Goal: Task Accomplishment & Management: Complete application form

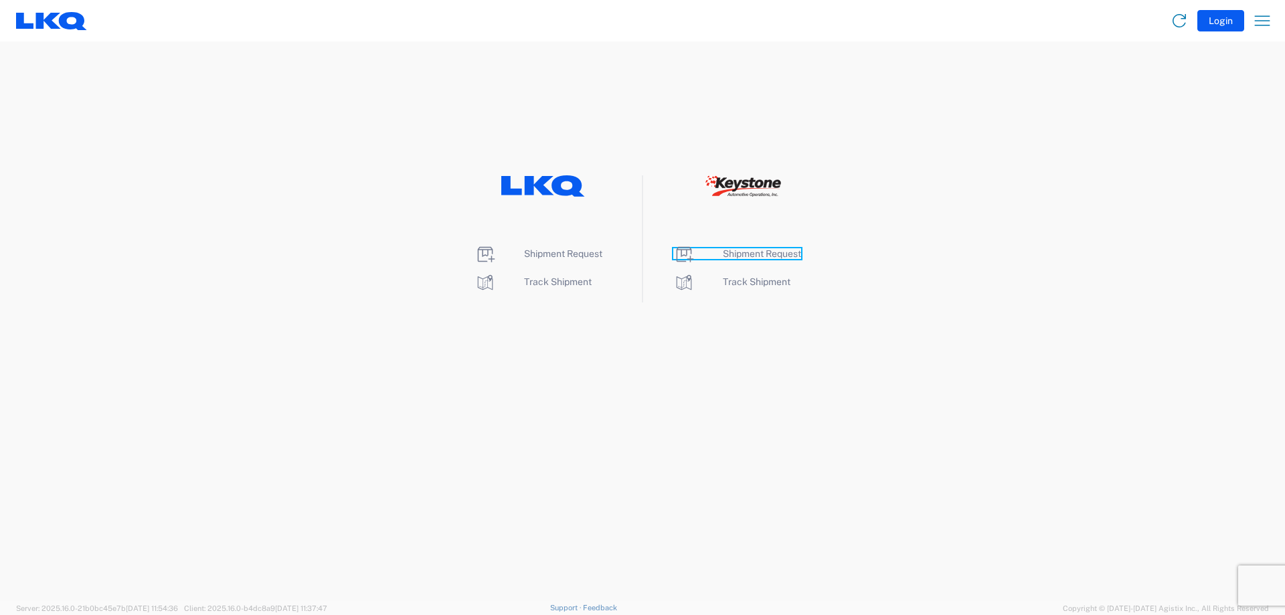
click at [739, 254] on span "Shipment Request" at bounding box center [762, 253] width 78 height 11
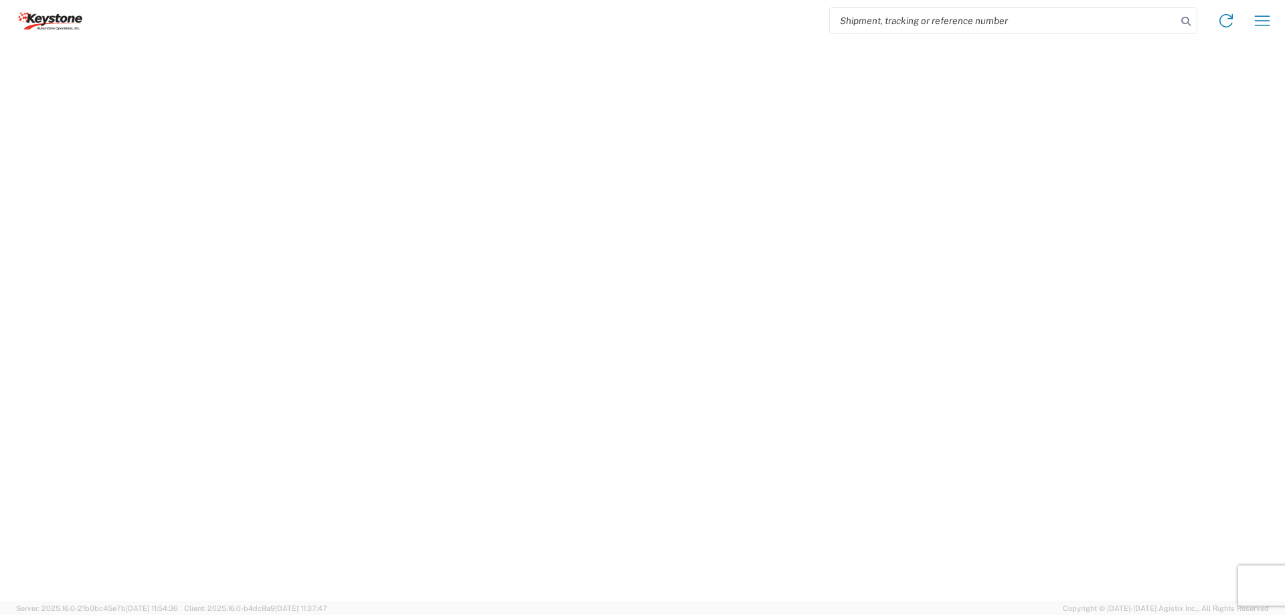
select select "FULL"
select select "LBS"
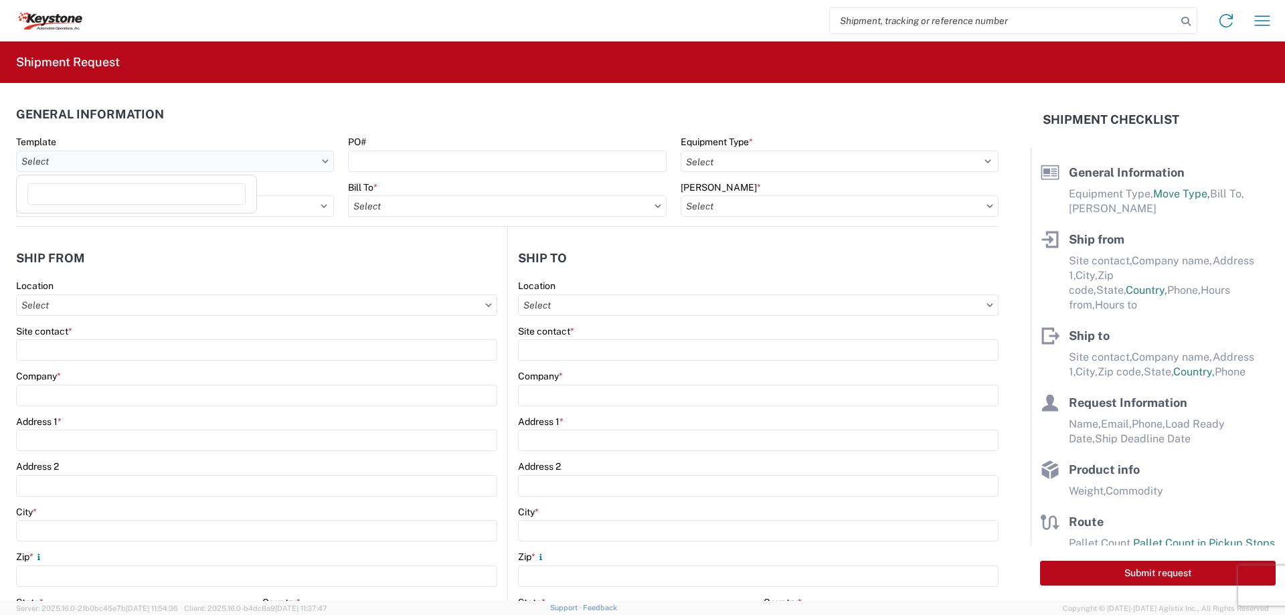
click at [224, 165] on input "Template" at bounding box center [175, 161] width 318 height 21
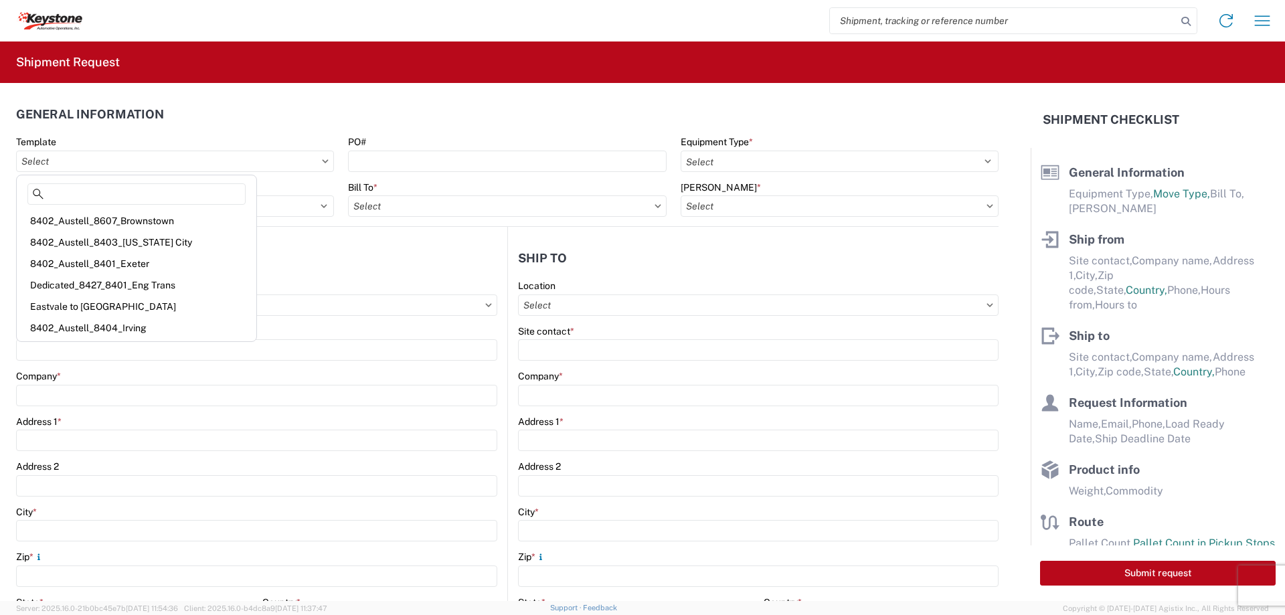
click at [259, 120] on header "General Information" at bounding box center [507, 114] width 982 height 30
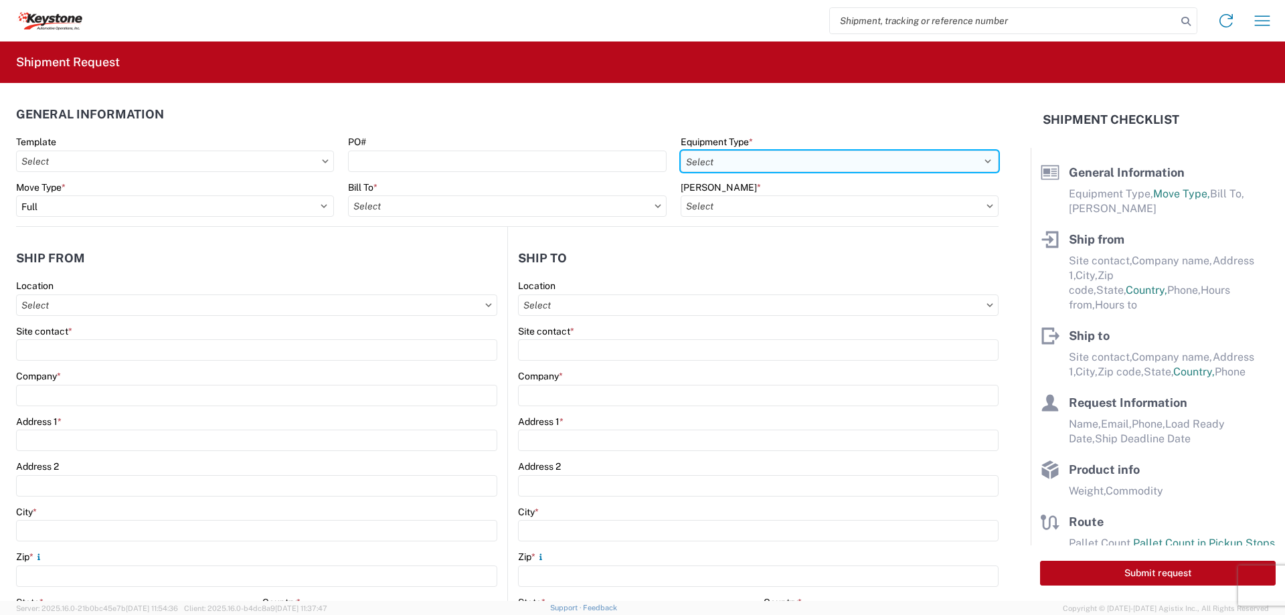
click at [705, 152] on select "Select 53’ Dry Van Flatbed Dropdeck (van) Lowboy (flatbed) Rail" at bounding box center [839, 161] width 318 height 21
select select "STDV"
click at [680, 151] on select "Select 53’ Dry Van Flatbed Dropdeck (van) Lowboy (flatbed) Rail" at bounding box center [839, 161] width 318 height 21
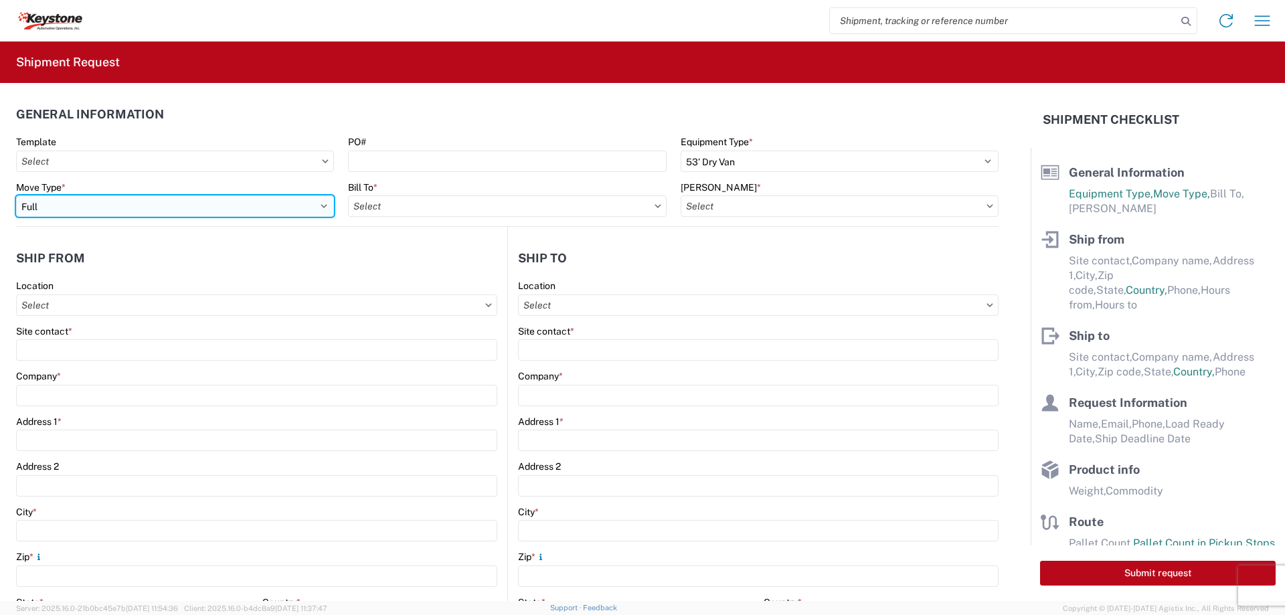
click at [233, 209] on select "Select Full Partial TL" at bounding box center [175, 205] width 318 height 21
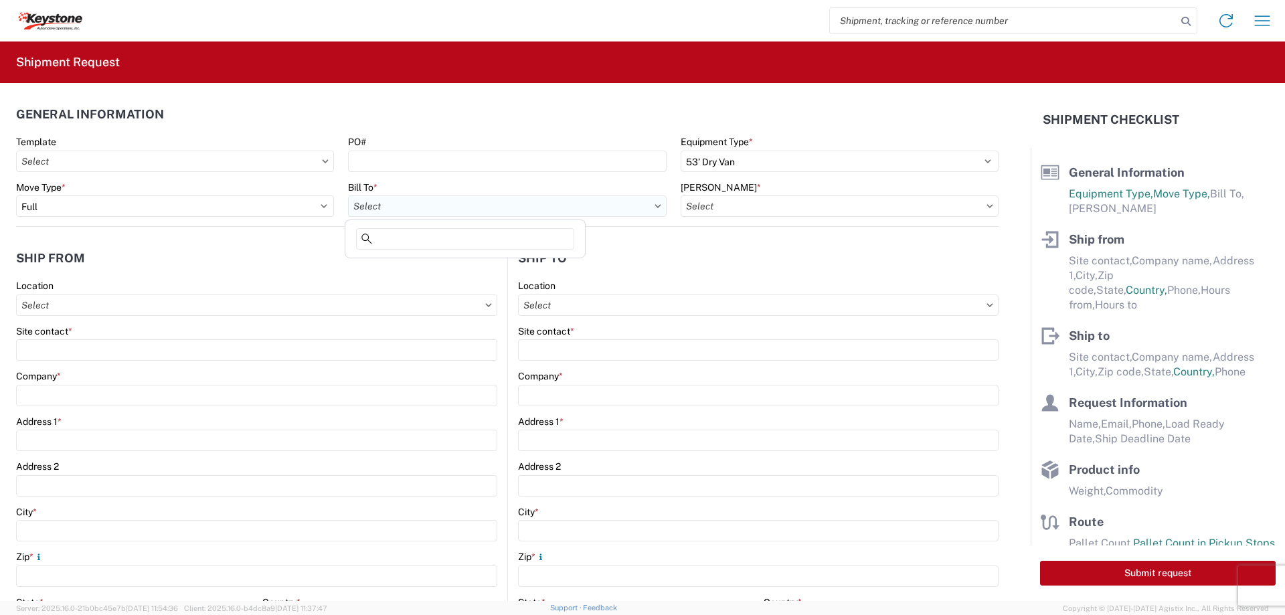
click at [486, 208] on input "Bill To *" at bounding box center [507, 205] width 318 height 21
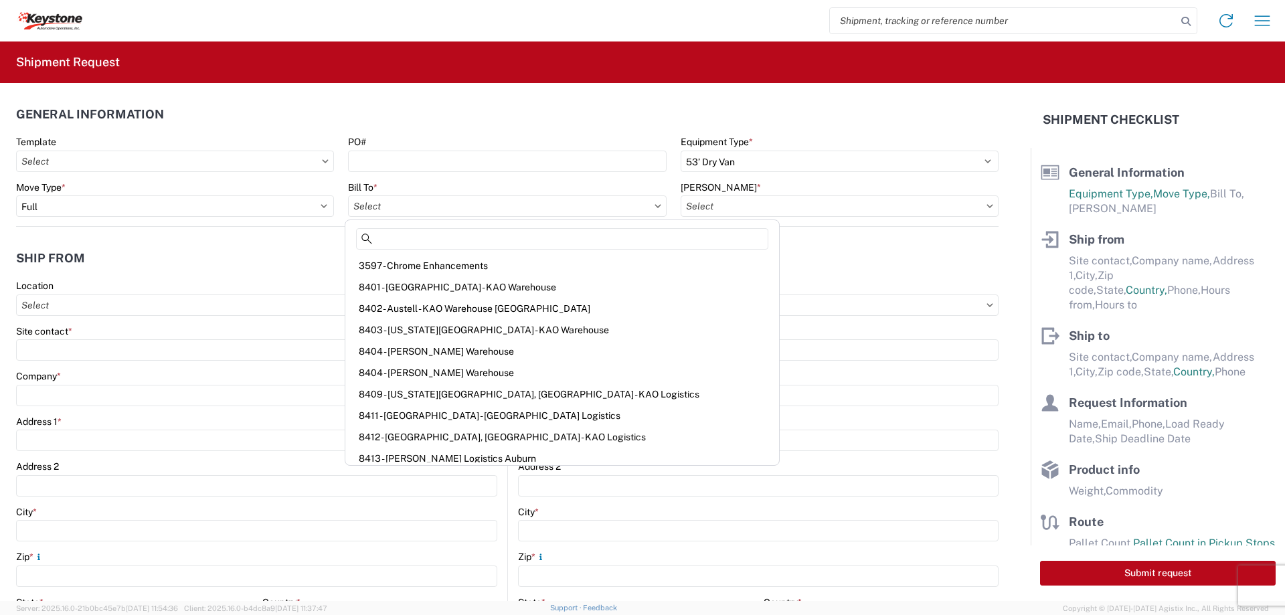
click at [928, 220] on agx-form-control-wrapper-v2 "[PERSON_NAME] *" at bounding box center [839, 203] width 332 height 45
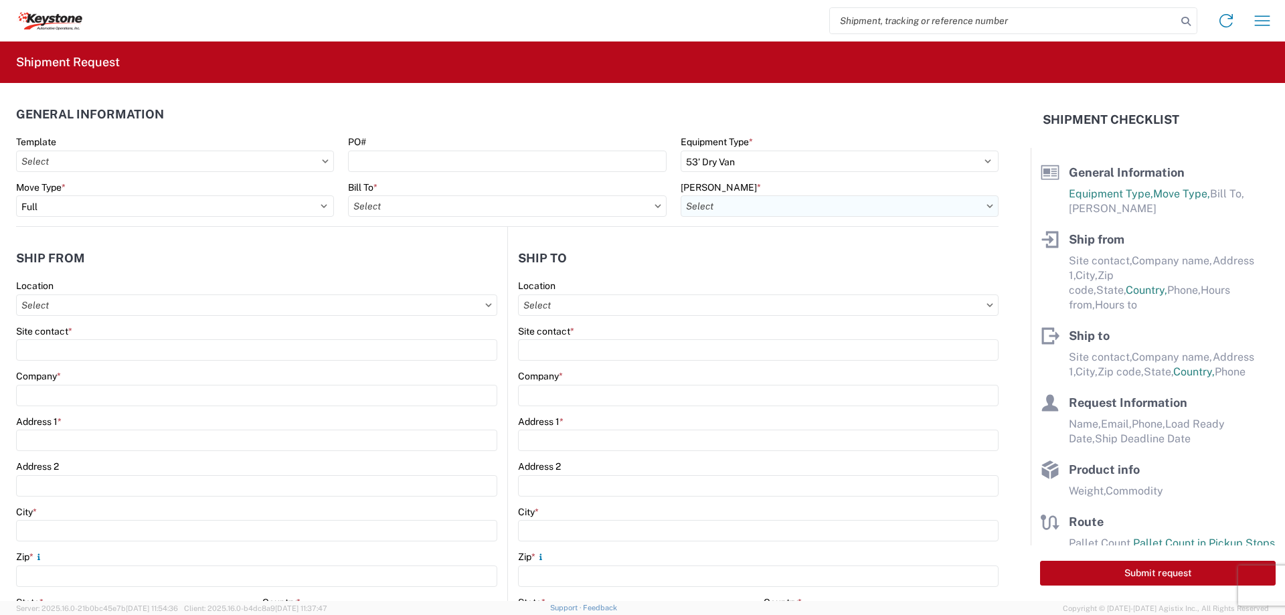
click at [917, 203] on input "[PERSON_NAME] *" at bounding box center [839, 205] width 318 height 21
click at [969, 206] on input "[PERSON_NAME] *" at bounding box center [839, 205] width 318 height 21
click at [980, 208] on input "[PERSON_NAME] *" at bounding box center [839, 205] width 318 height 21
click at [403, 198] on input "Bill To *" at bounding box center [507, 205] width 318 height 21
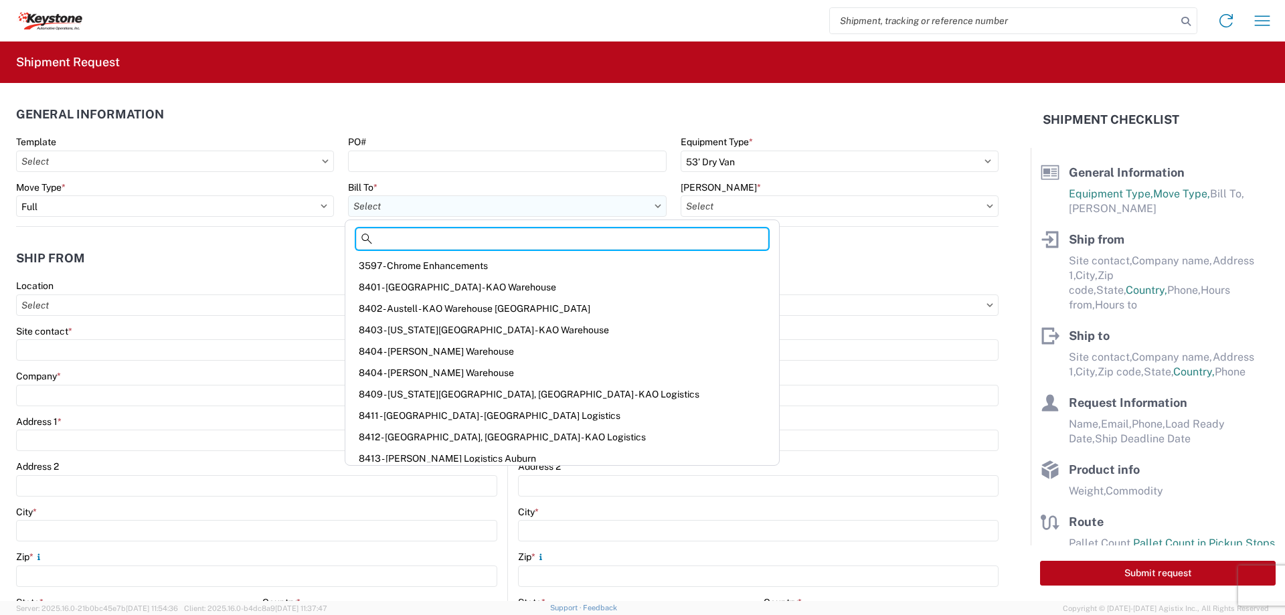
click at [351, 198] on input "Bill To *" at bounding box center [507, 205] width 318 height 21
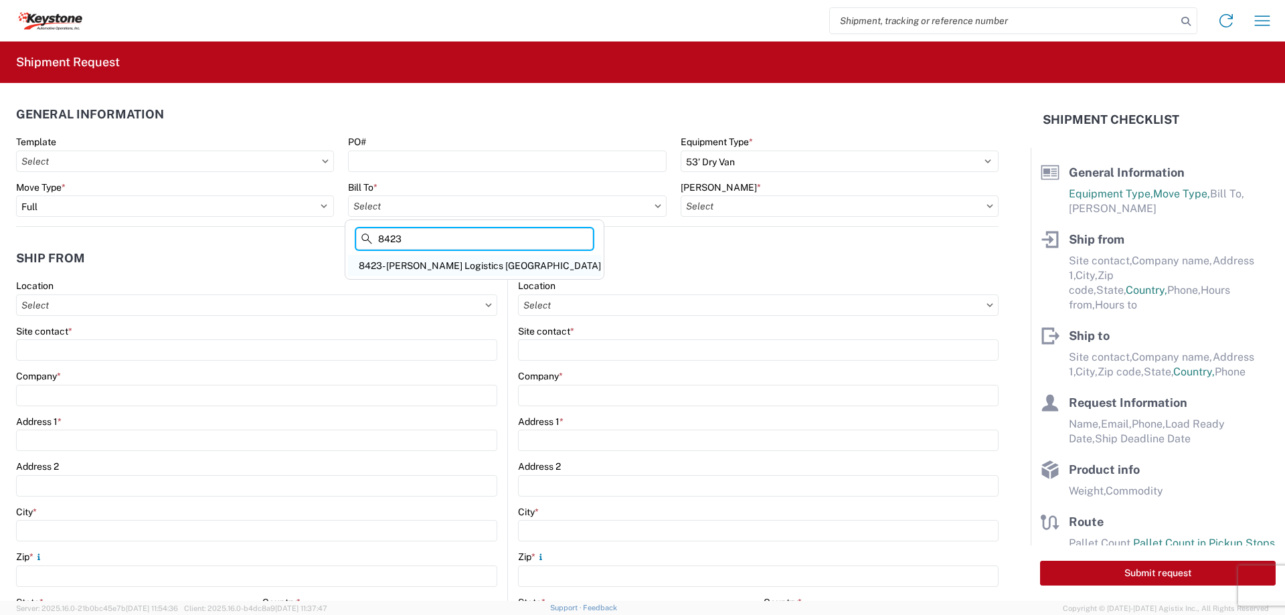
type input "8423"
click at [417, 260] on div "8423- [PERSON_NAME] Logistics [GEOGRAPHIC_DATA]" at bounding box center [474, 265] width 253 height 21
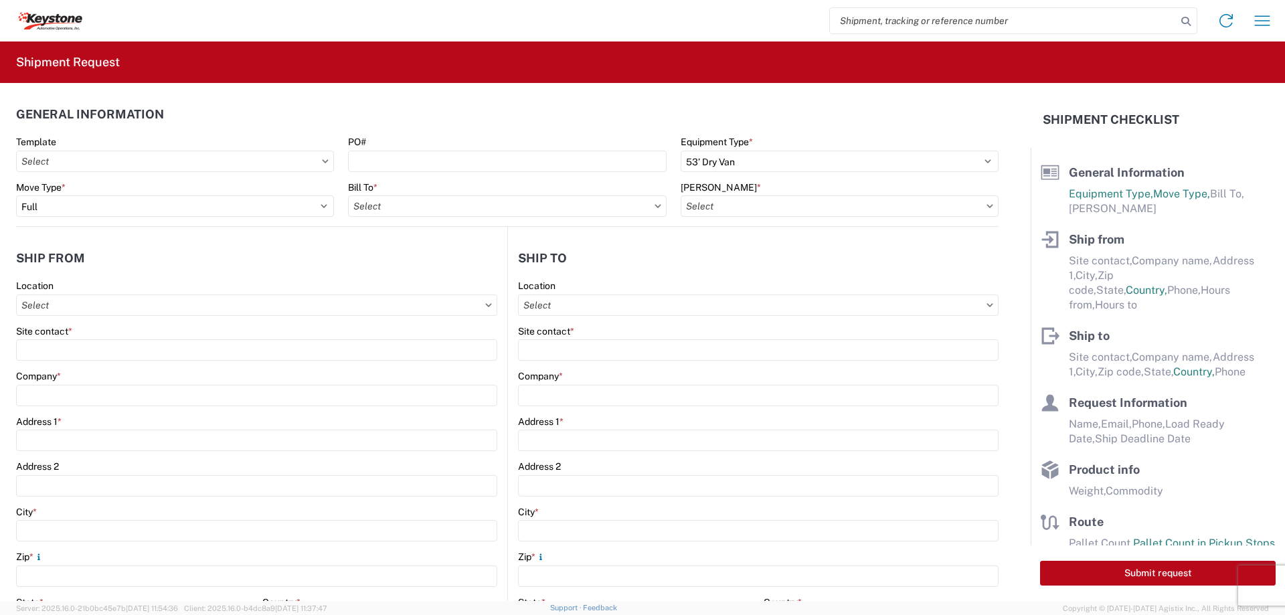
type input "8423- [PERSON_NAME] Logistics [GEOGRAPHIC_DATA]"
click at [704, 215] on input "[PERSON_NAME] *" at bounding box center [839, 205] width 318 height 21
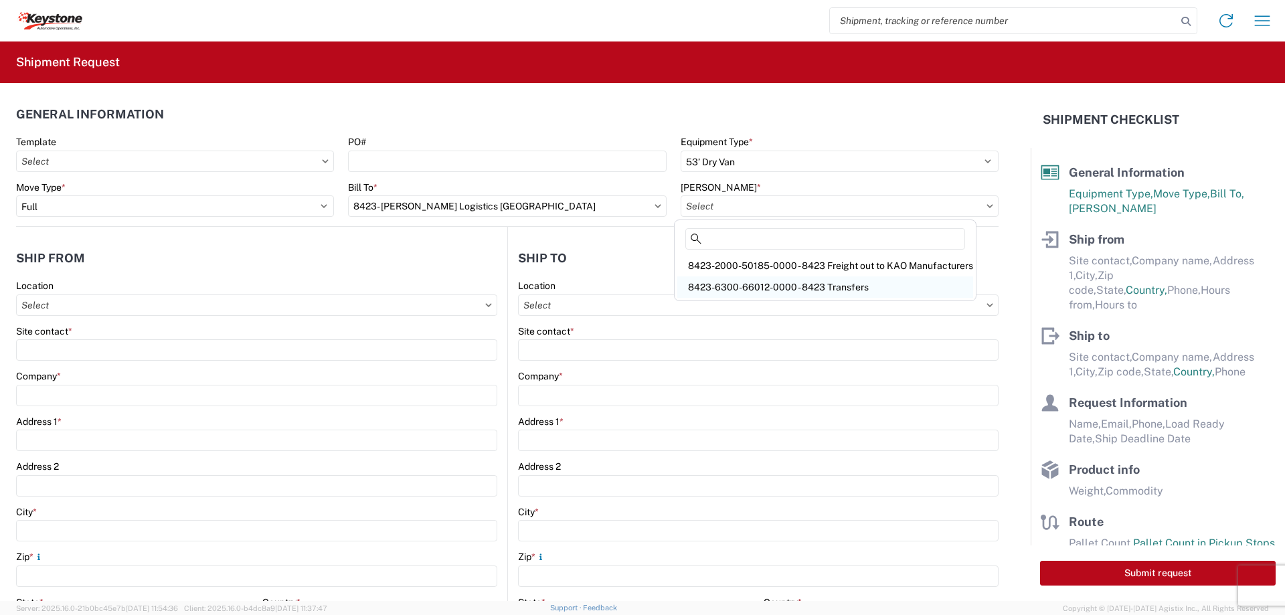
click at [833, 284] on div "8423-6300-66012-0000 - 8423 Transfers" at bounding box center [825, 286] width 296 height 21
type input "8423-6300-66012-0000 - 8423 Transfers, 8423-6300-66012-0000 - 8423 Transfers"
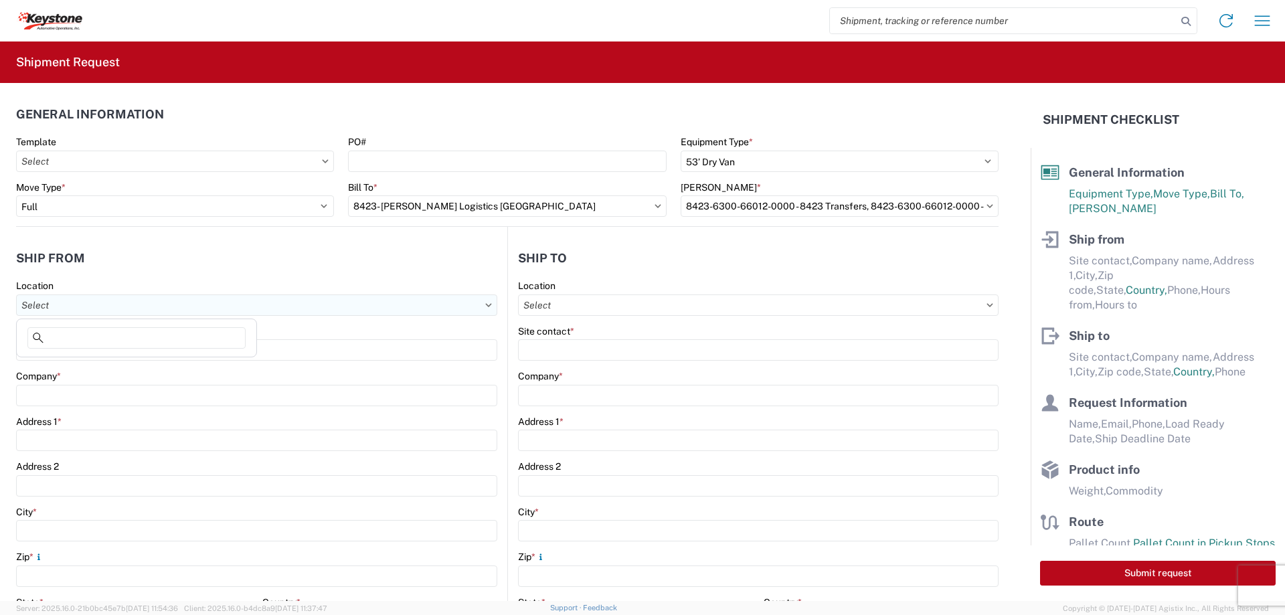
click at [130, 307] on input "Location" at bounding box center [256, 304] width 481 height 21
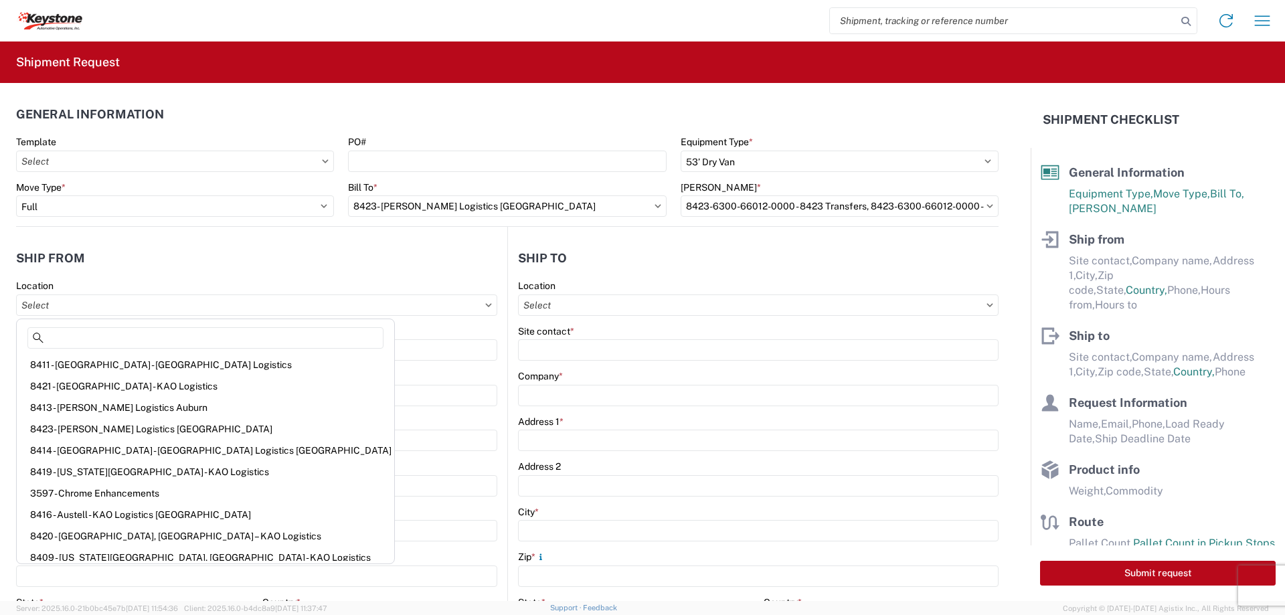
click at [440, 268] on header "Ship from" at bounding box center [261, 258] width 491 height 30
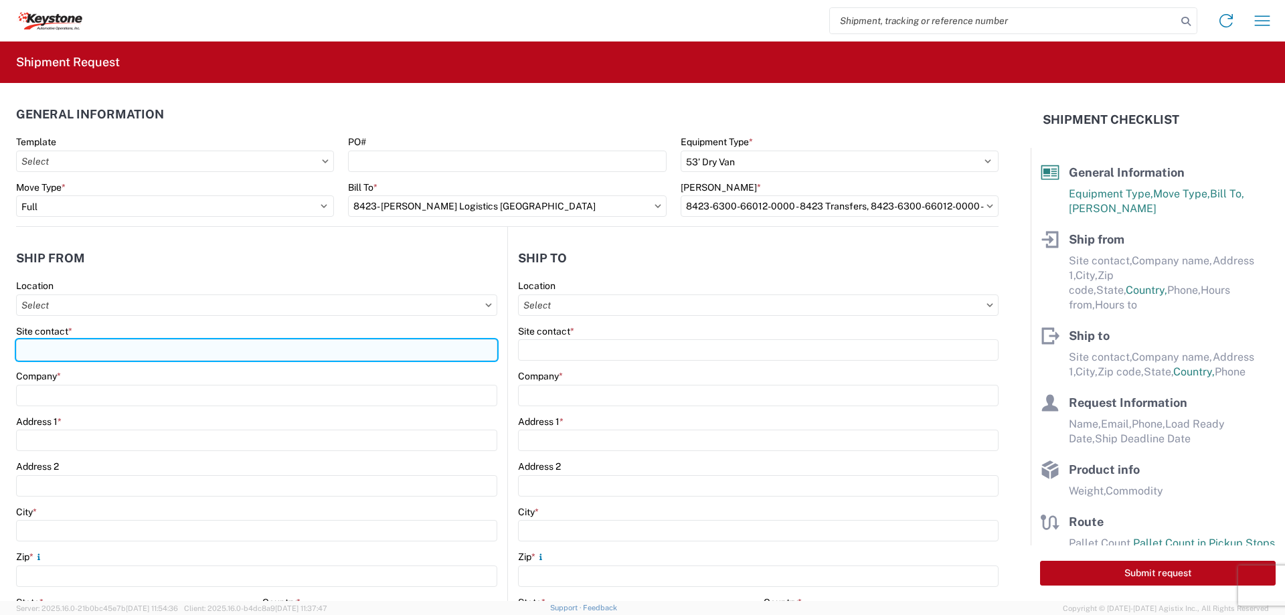
click at [280, 358] on input "Site contact *" at bounding box center [256, 349] width 481 height 21
click at [88, 349] on input "Site contact *" at bounding box center [256, 349] width 481 height 21
click at [118, 346] on input "Site contact *" at bounding box center [256, 349] width 481 height 21
type input "[PERSON_NAME]"
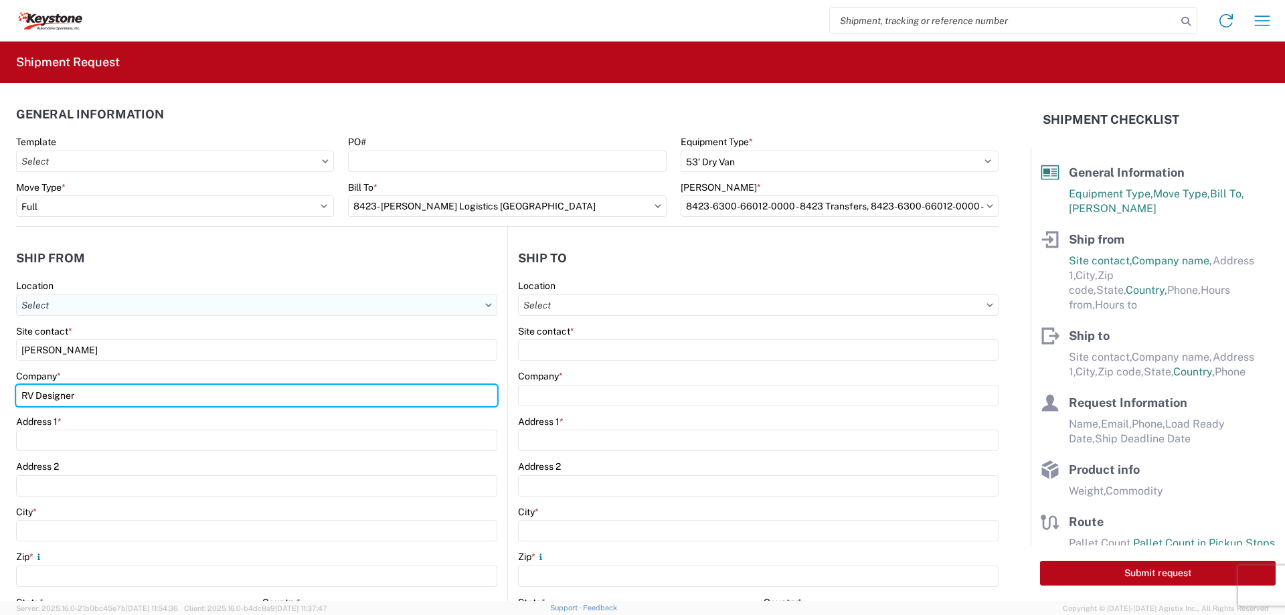
type input "RV Designer"
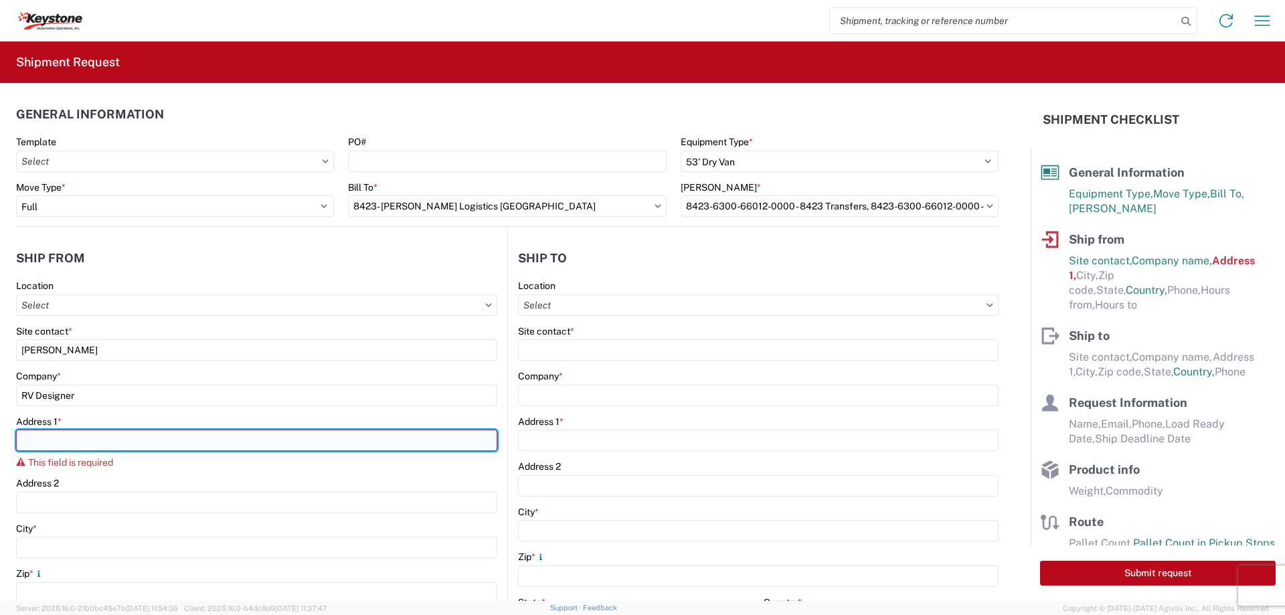
click at [137, 448] on input "Address 1 *" at bounding box center [256, 440] width 481 height 21
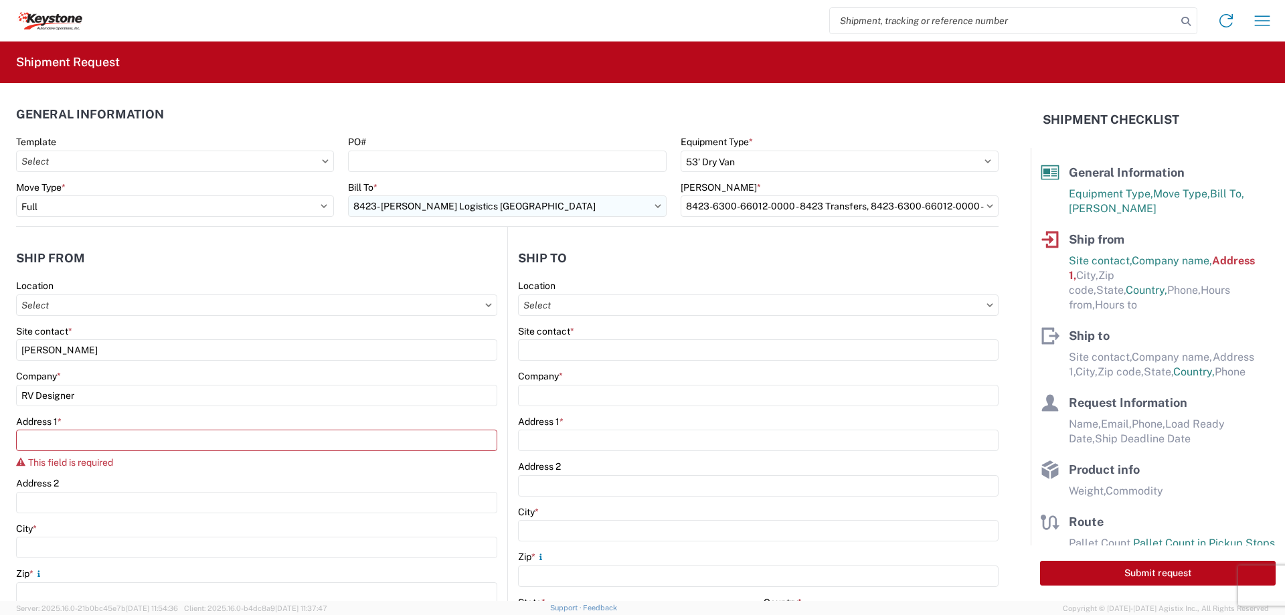
drag, startPoint x: 483, startPoint y: 219, endPoint x: 499, endPoint y: 214, distance: 16.7
click at [483, 219] on agx-form-control-wrapper-v2 "Bill To * 8423- [GEOGRAPHIC_DATA][PERSON_NAME] Logistics [GEOGRAPHIC_DATA]" at bounding box center [507, 203] width 332 height 45
click at [499, 213] on input "8423- [PERSON_NAME] Logistics [GEOGRAPHIC_DATA]" at bounding box center [507, 205] width 318 height 21
type input "8607"
click at [454, 260] on div "8607 - [GEOGRAPHIC_DATA], [GEOGRAPHIC_DATA] – KAO Warehouse" at bounding box center [503, 265] width 311 height 21
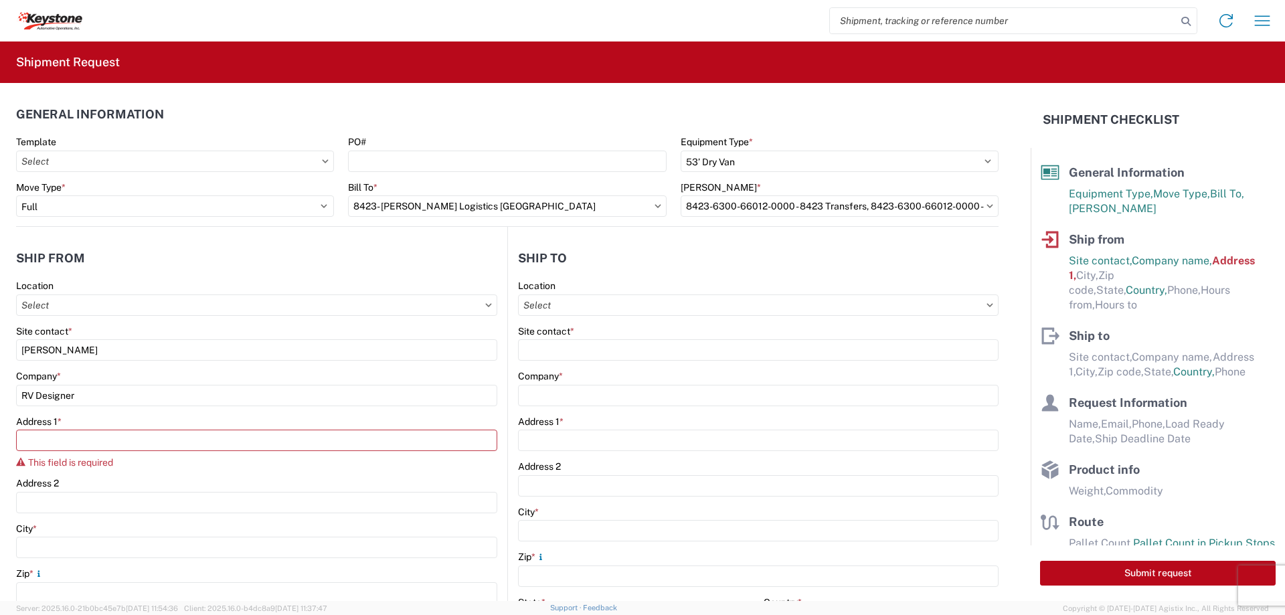
type input "8607 - [GEOGRAPHIC_DATA], [GEOGRAPHIC_DATA] – KAO Warehouse"
click at [718, 199] on input "[PERSON_NAME] *" at bounding box center [839, 205] width 318 height 21
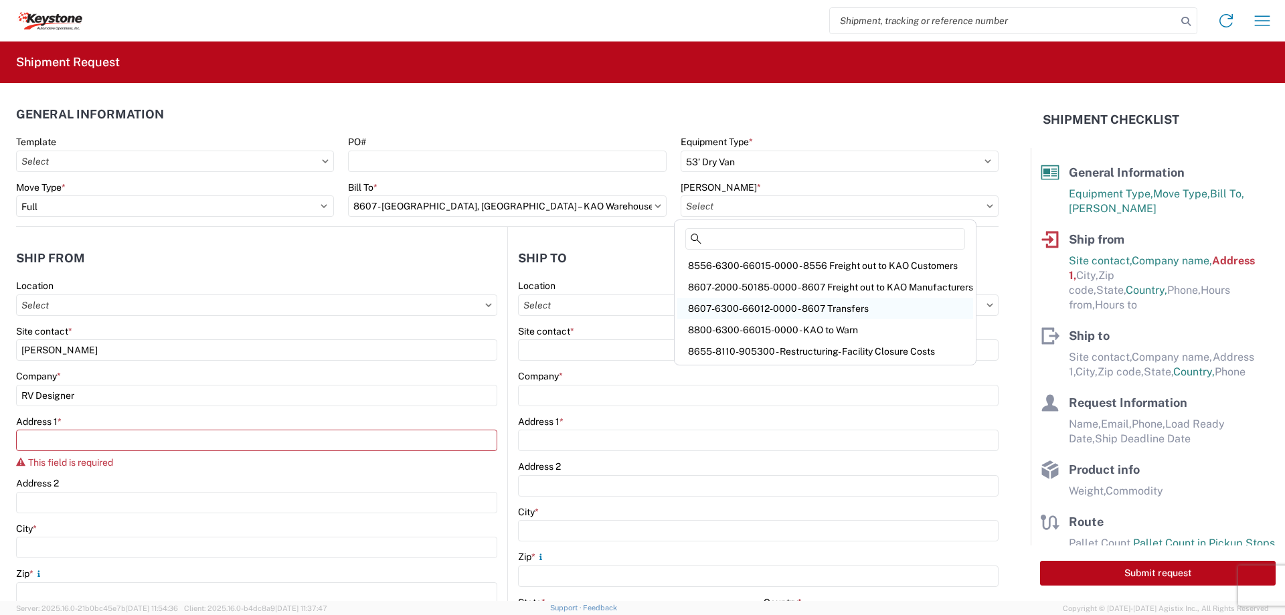
click at [719, 304] on div "8607-6300-66012-0000 - 8607 Transfers" at bounding box center [825, 308] width 296 height 21
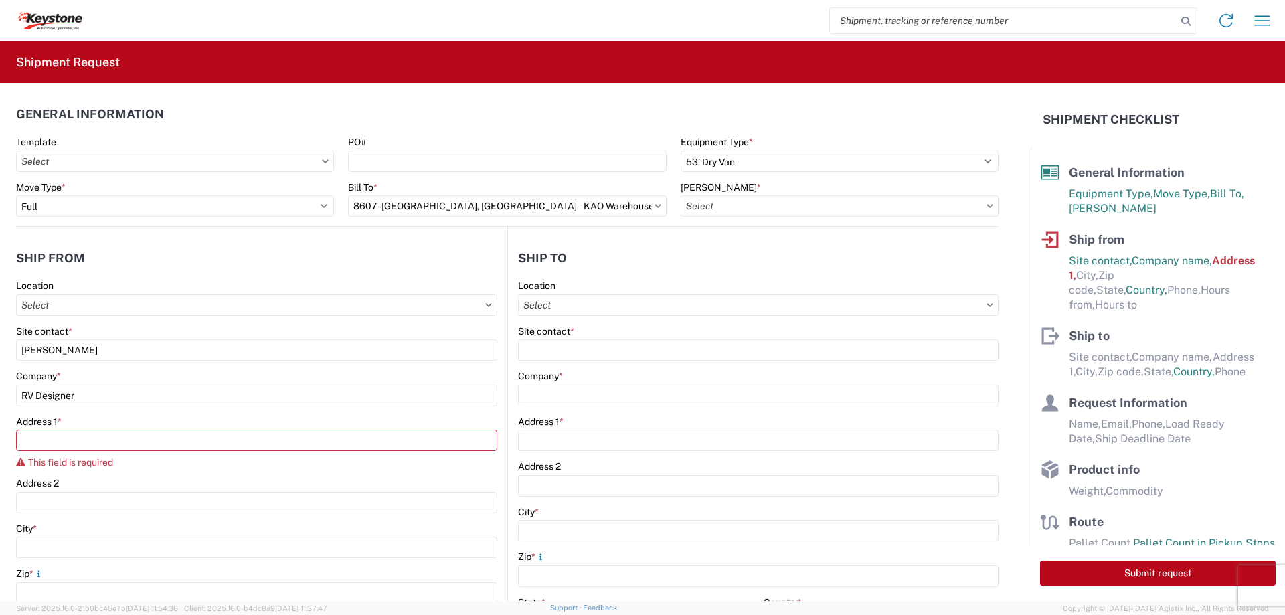
type input "8607-6300-66012-0000 - 8607 Transfers, 8607-6300-66012-0000 - 8607 Transfers"
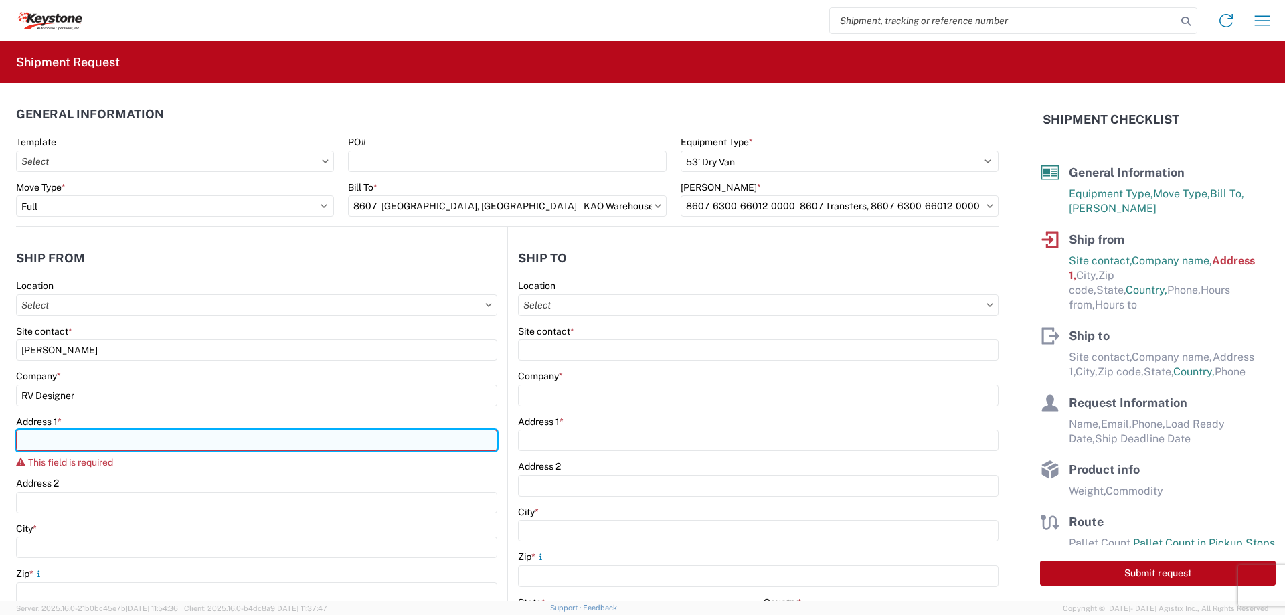
click at [146, 449] on input "Address 1 *" at bounding box center [256, 440] width 481 height 21
click at [177, 434] on input "Address 1 *" at bounding box center [256, 440] width 481 height 21
type input "[STREET_ADDRESS]"
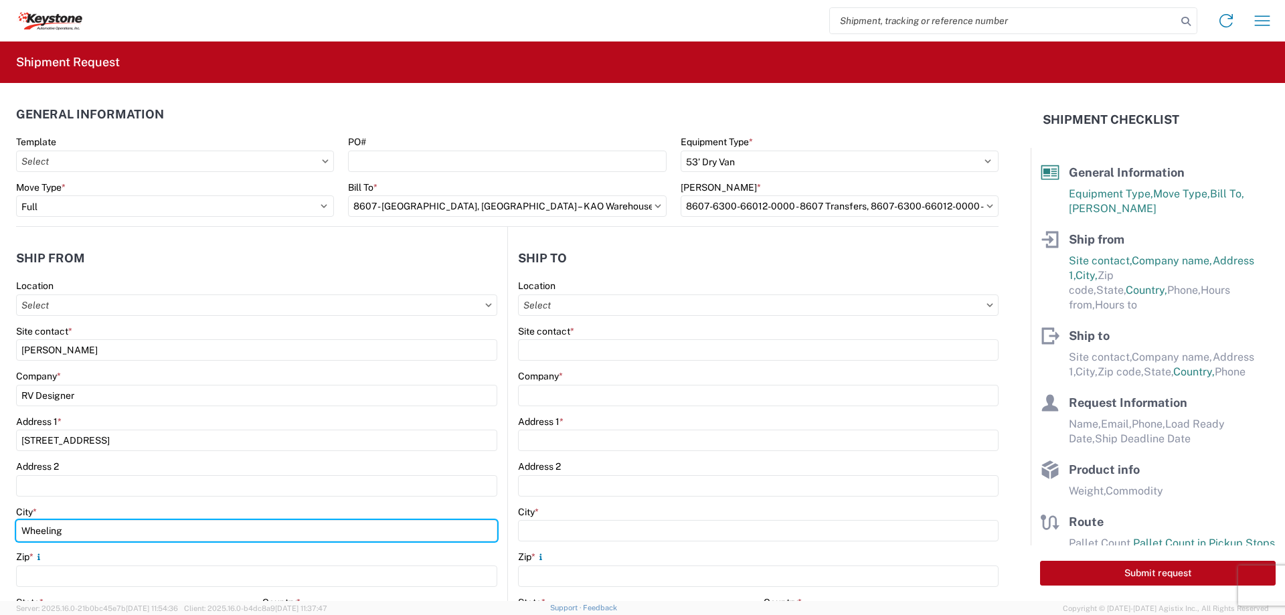
type input "Wheeling"
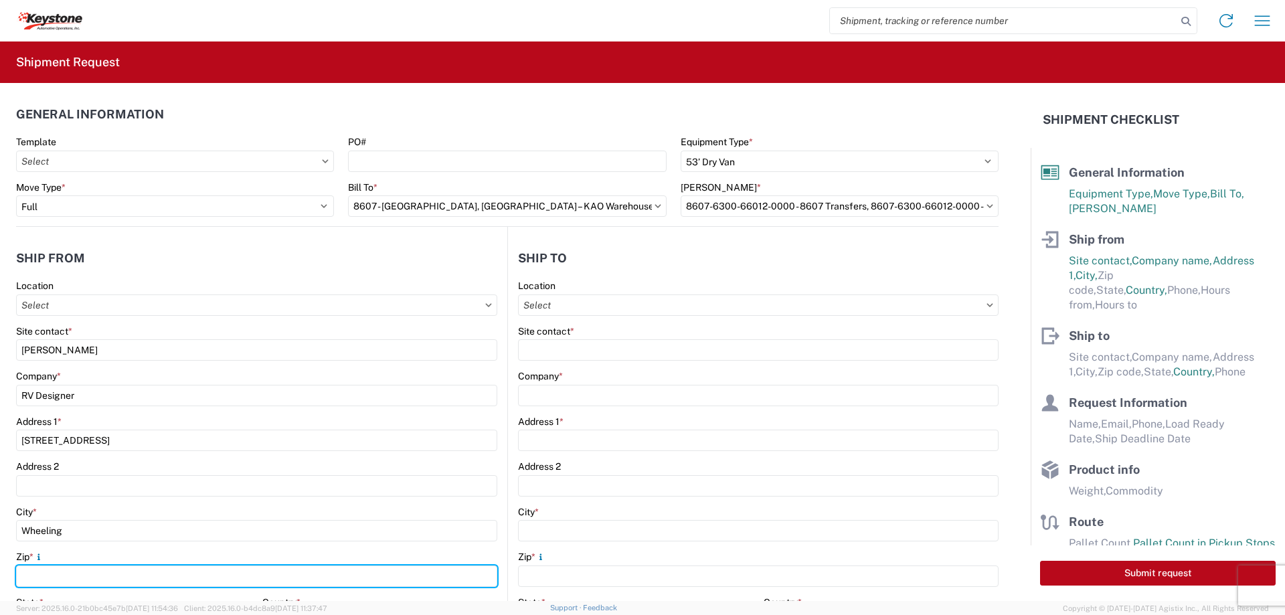
type input "I"
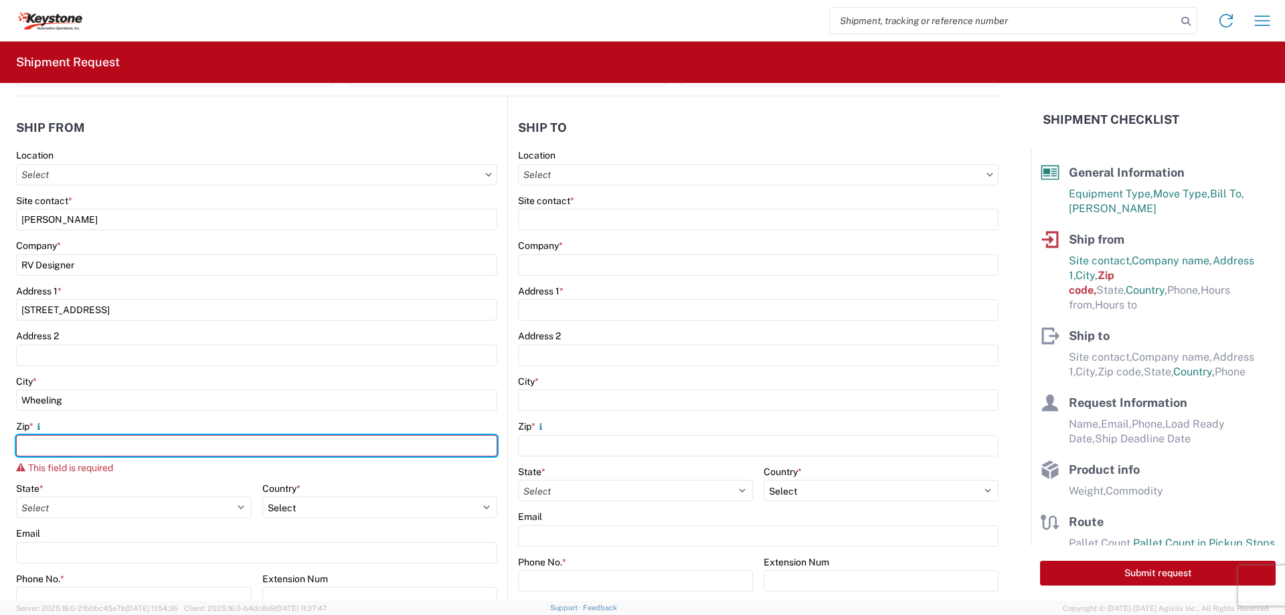
scroll to position [134, 0]
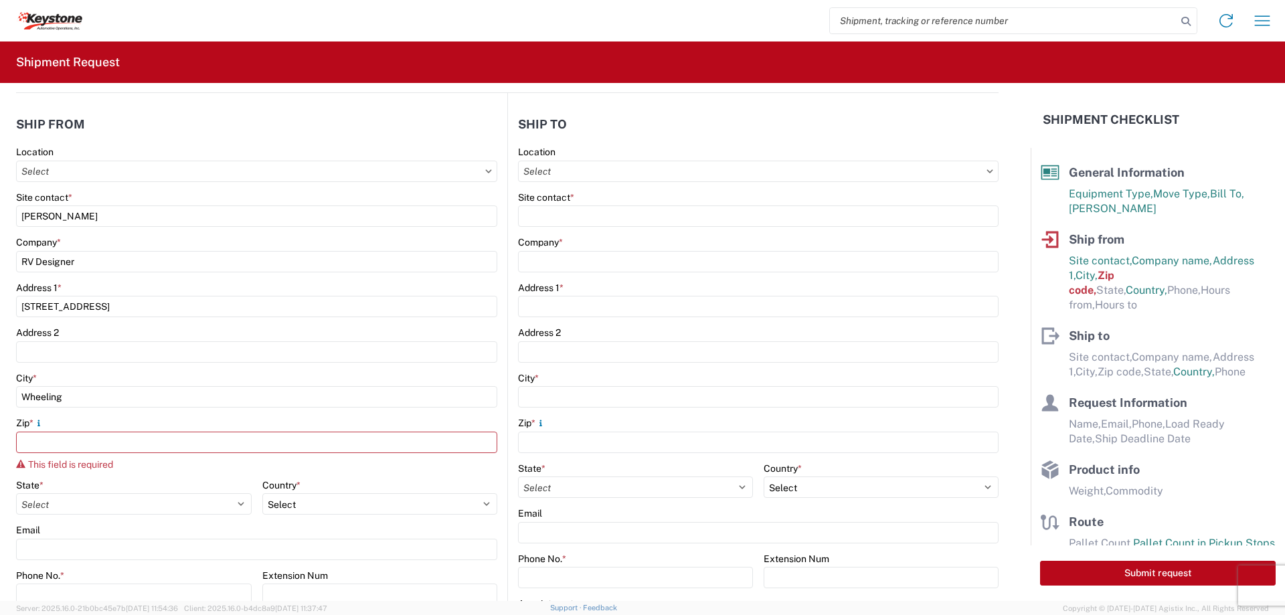
click at [322, 56] on agx-form-header "Shipment Request" at bounding box center [642, 61] width 1285 height 41
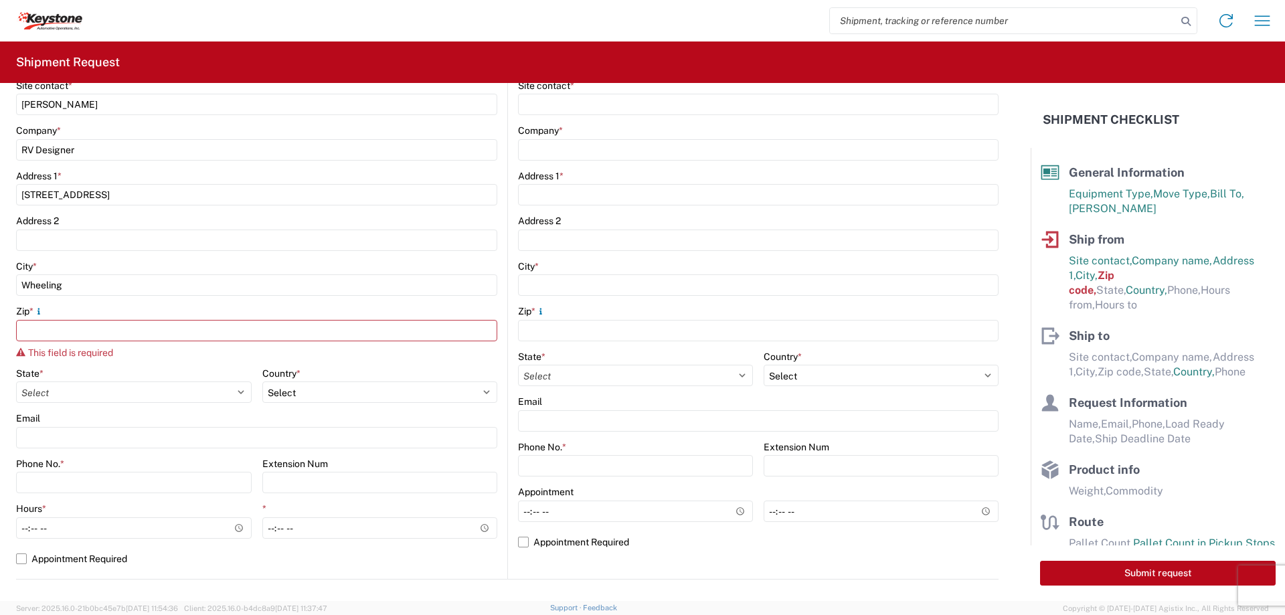
scroll to position [268, 0]
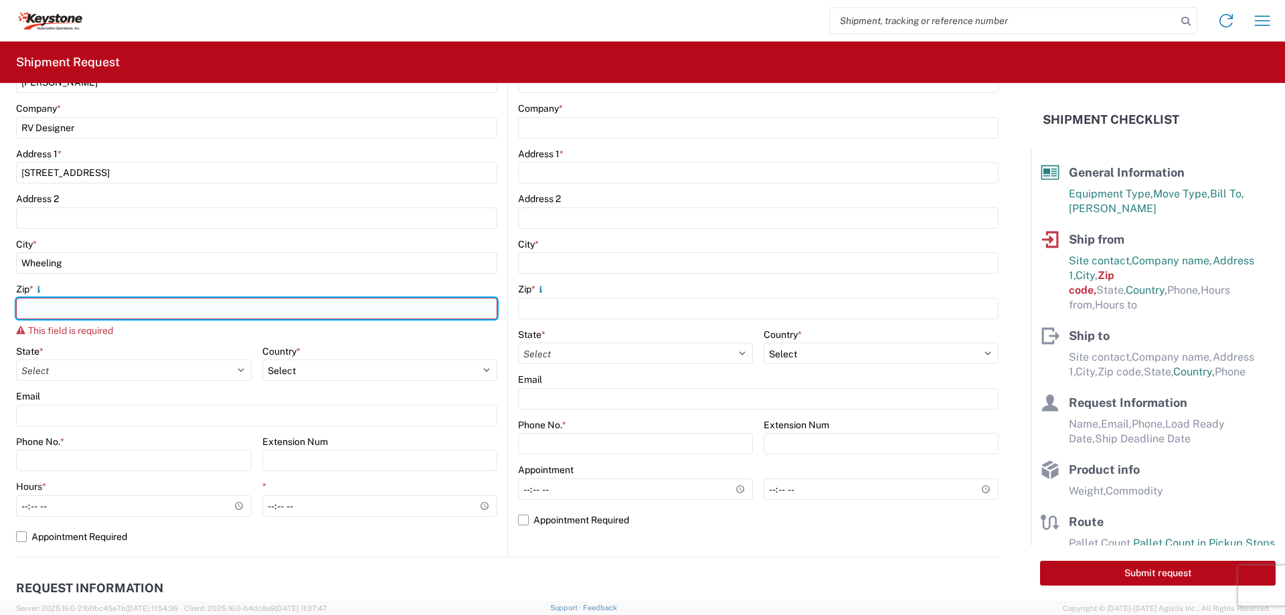
click at [110, 302] on input "Zip *" at bounding box center [256, 308] width 481 height 21
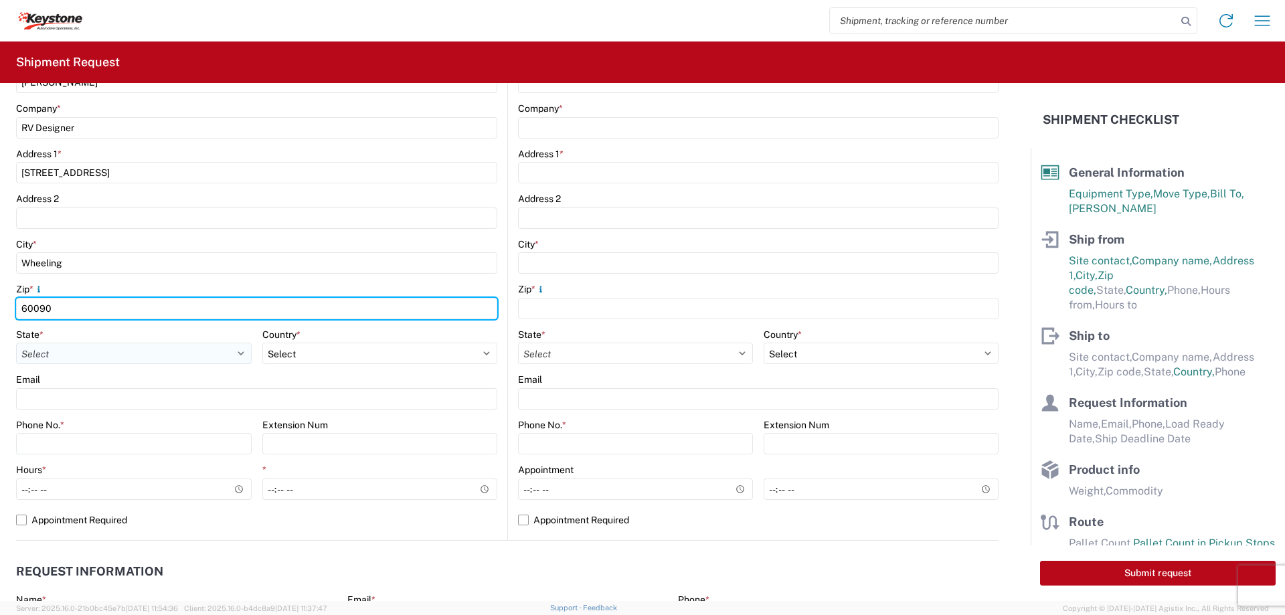
type input "60090"
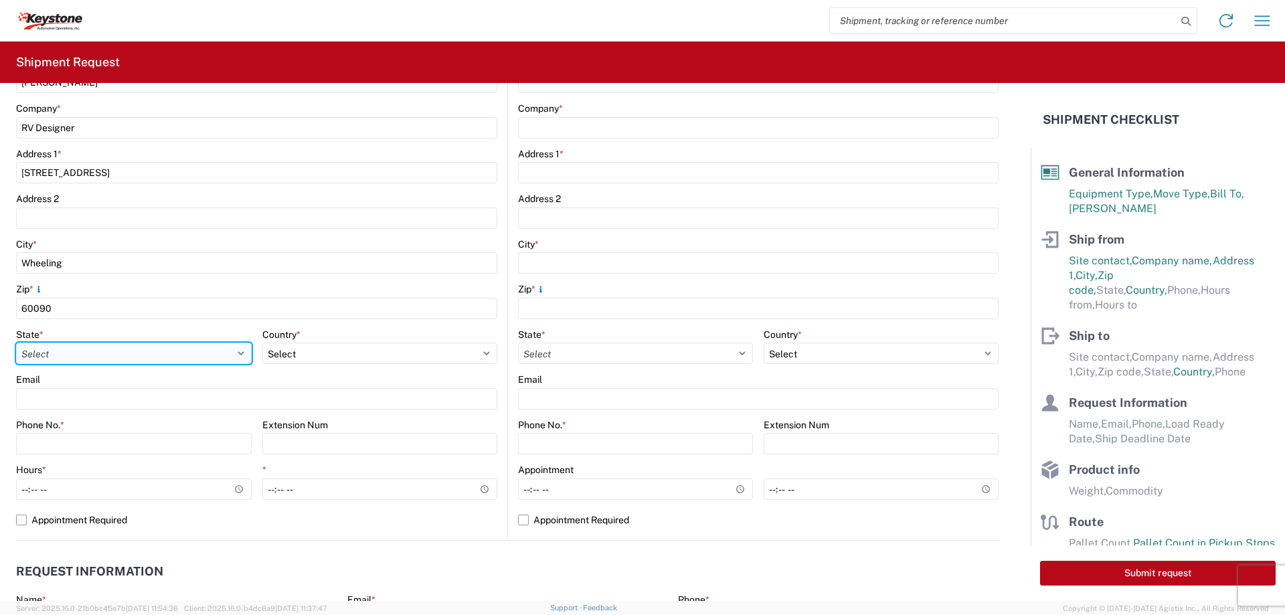
click at [80, 353] on select "Select [US_STATE] [US_STATE] [US_STATE] [US_STATE] Armed Forces Americas Armed …" at bounding box center [134, 353] width 236 height 21
select select "IL"
click at [16, 343] on select "Select [US_STATE] [US_STATE] [US_STATE] [US_STATE] Armed Forces Americas Armed …" at bounding box center [134, 353] width 236 height 21
click at [112, 410] on agx-form-control-wrapper-v2 "Email" at bounding box center [256, 395] width 481 height 45
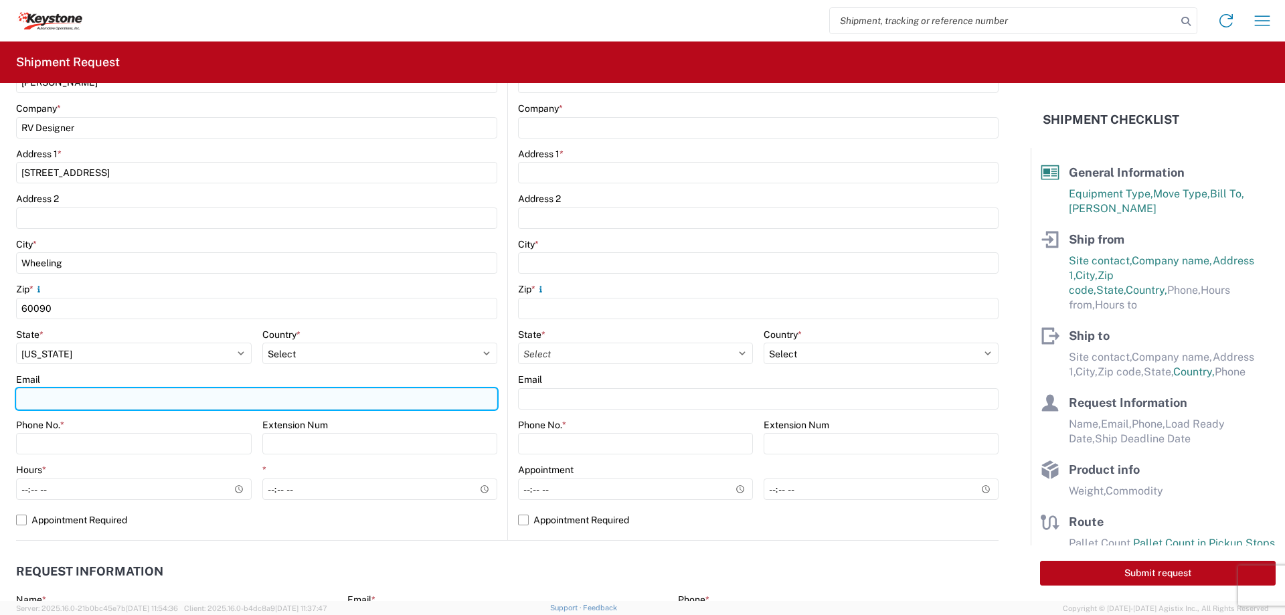
click at [112, 401] on input "Email" at bounding box center [256, 398] width 481 height 21
click at [110, 400] on input "Email" at bounding box center [256, 398] width 481 height 21
type input "[EMAIL_ADDRESS][DOMAIN_NAME]"
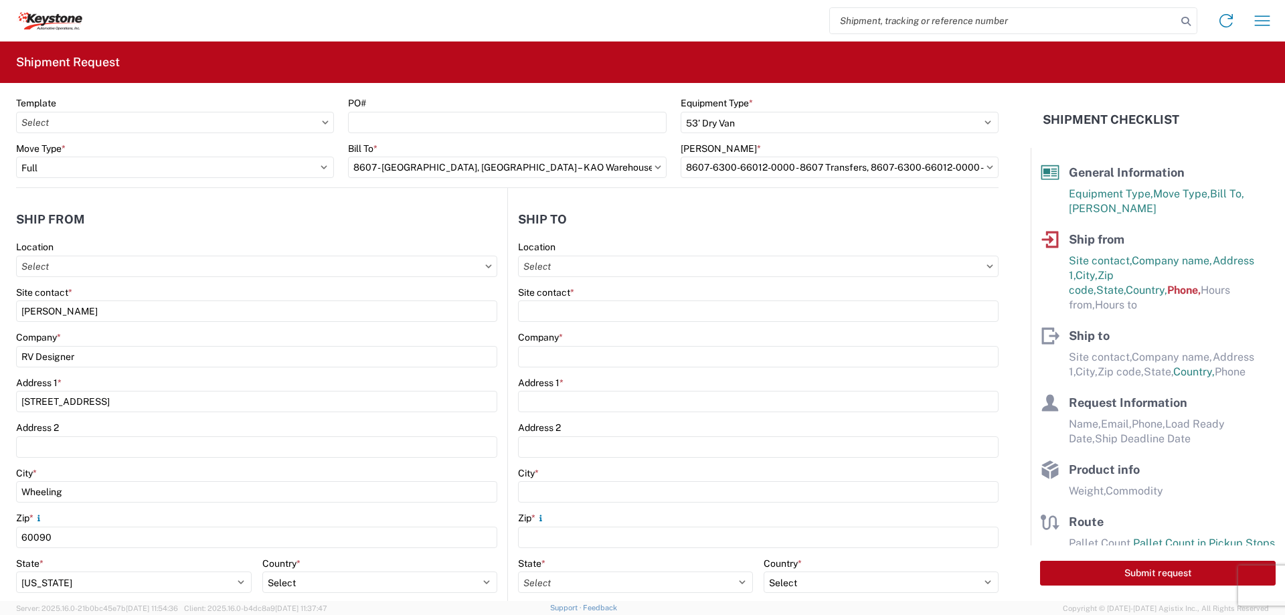
scroll to position [0, 0]
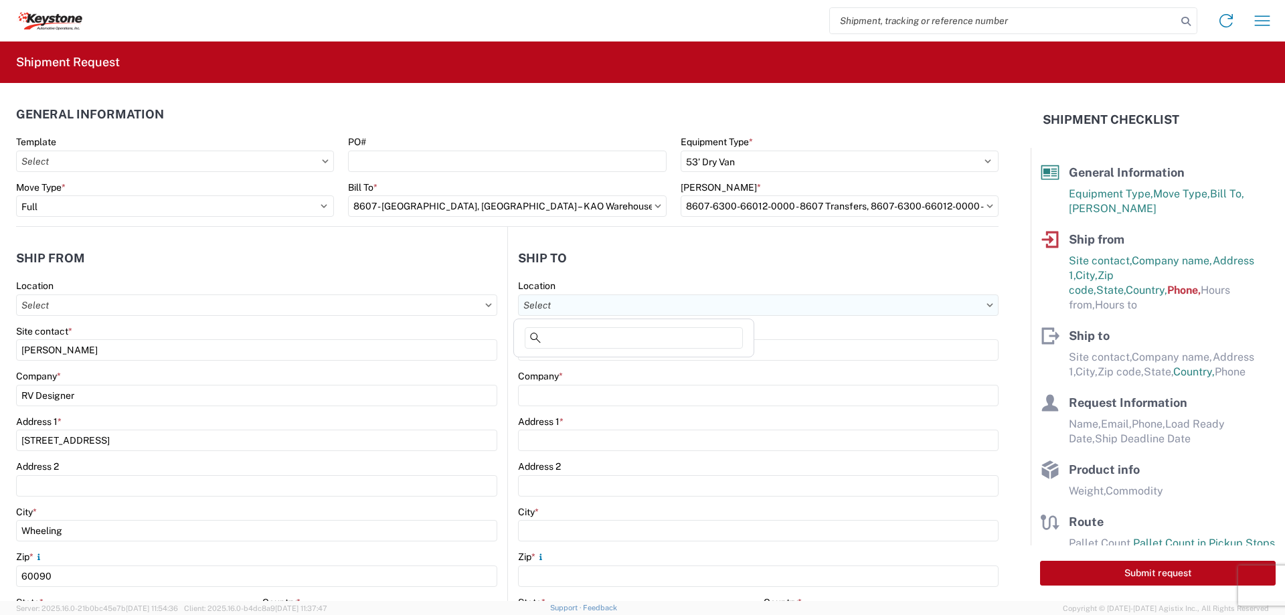
click at [545, 301] on input "Location" at bounding box center [758, 304] width 480 height 21
type input "8607"
click at [607, 356] on div "8607 - [GEOGRAPHIC_DATA], [GEOGRAPHIC_DATA] – KAO Warehouse" at bounding box center [671, 364] width 311 height 21
type input "8607 - [GEOGRAPHIC_DATA], [GEOGRAPHIC_DATA] – KAO Warehouse"
type input "KAO"
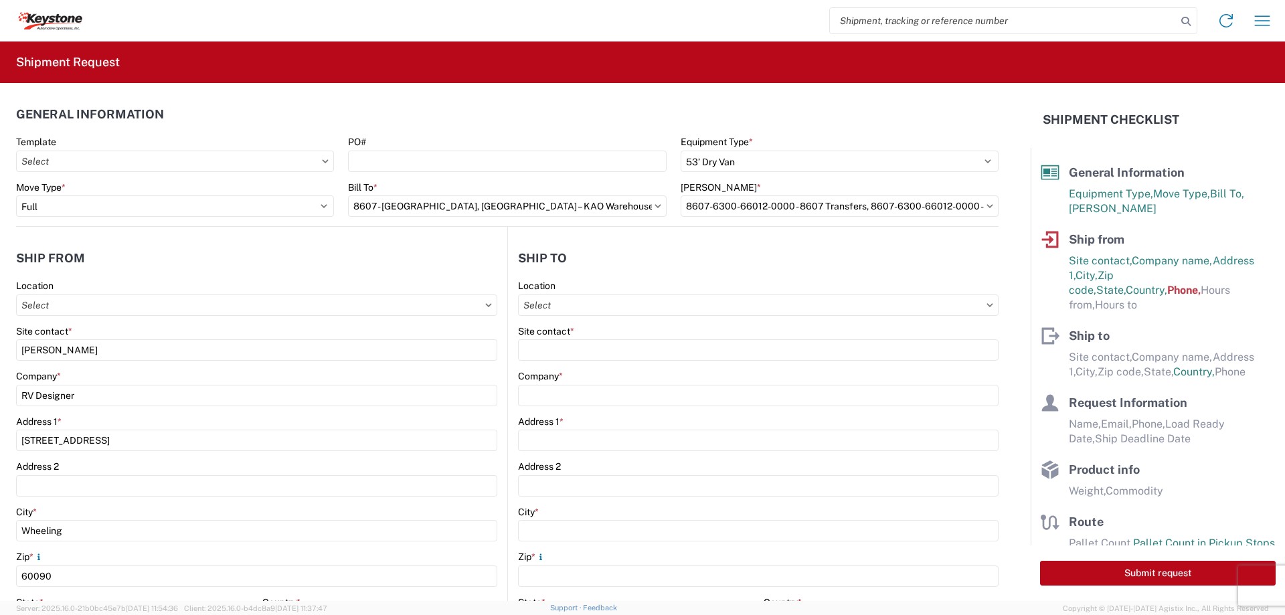
type input "[STREET_ADDRESS][PERSON_NAME]"
type input "[GEOGRAPHIC_DATA]"
type input "48193"
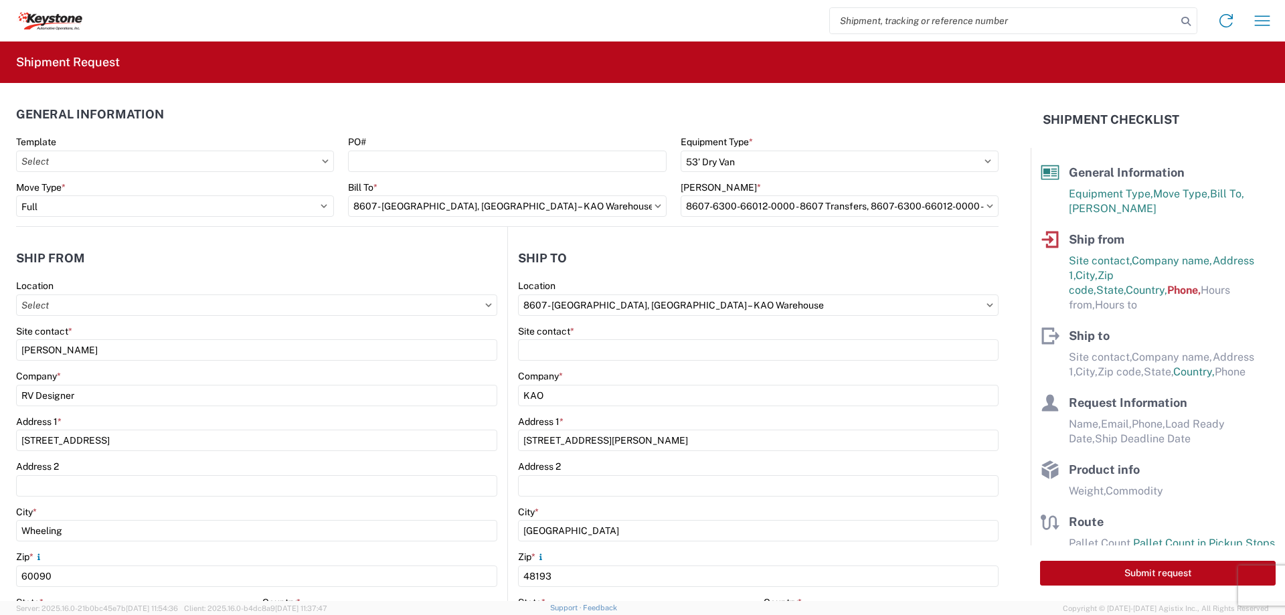
select select "MI"
select select "US"
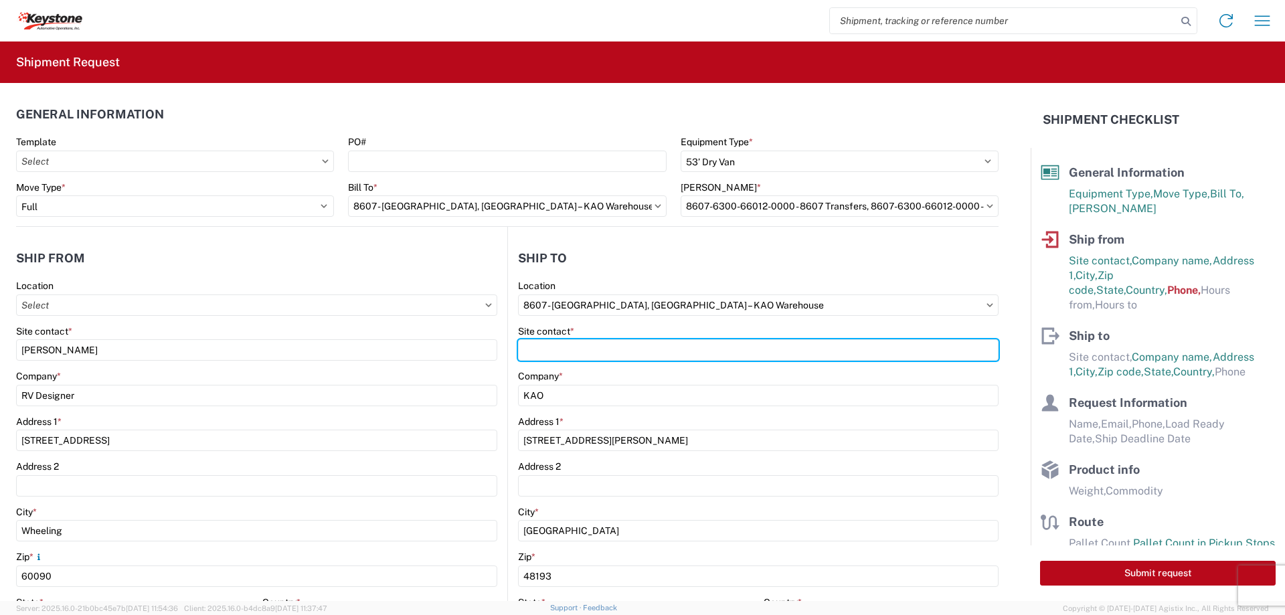
click at [607, 356] on input "Site contact *" at bounding box center [758, 349] width 480 height 21
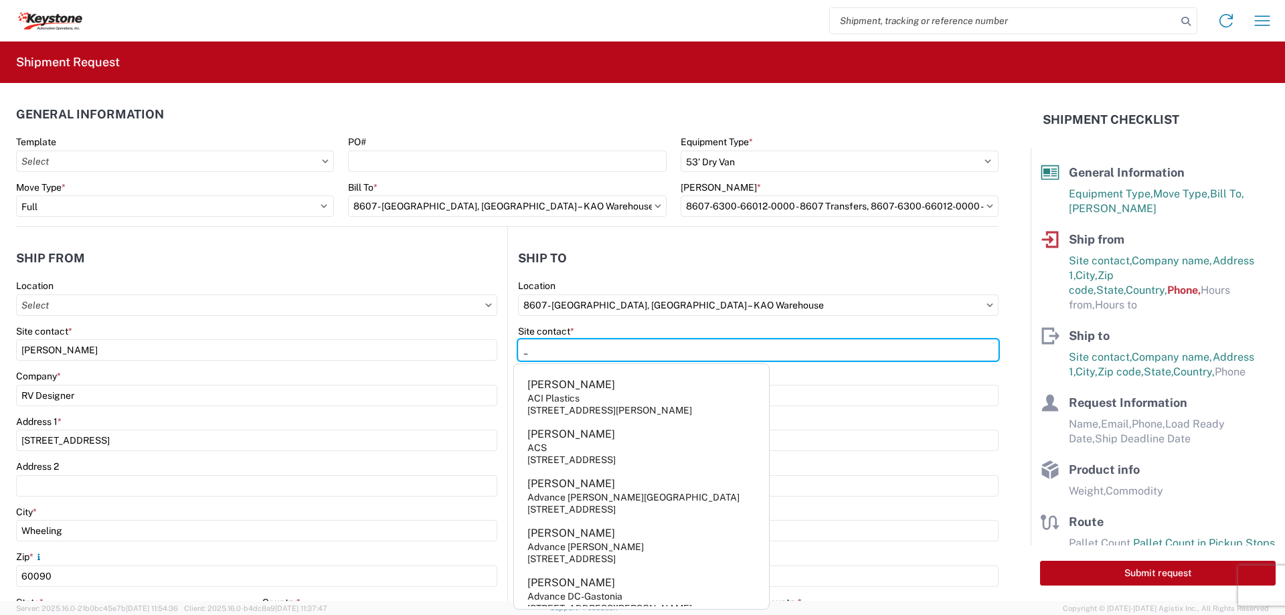
type input "_"
click at [497, 354] on input "_" at bounding box center [256, 349] width 481 height 21
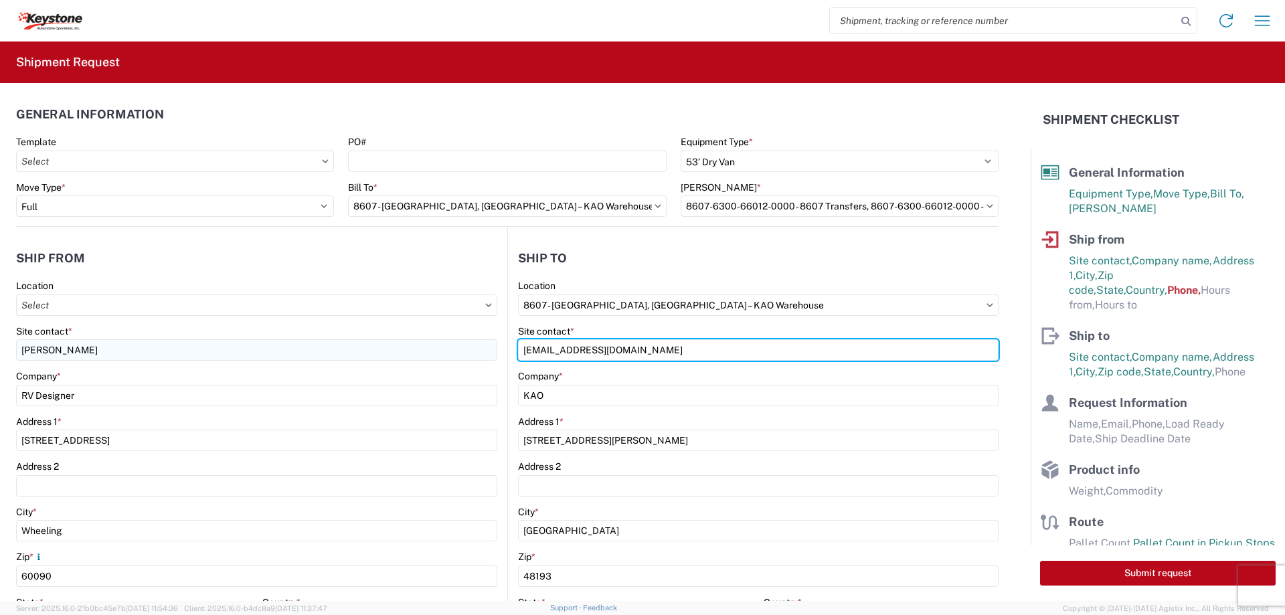
drag, startPoint x: 667, startPoint y: 352, endPoint x: 457, endPoint y: 343, distance: 210.3
click at [457, 343] on div "Ship from Location Site contact * [PERSON_NAME] M Company * RV Designer Address…" at bounding box center [507, 526] width 982 height 598
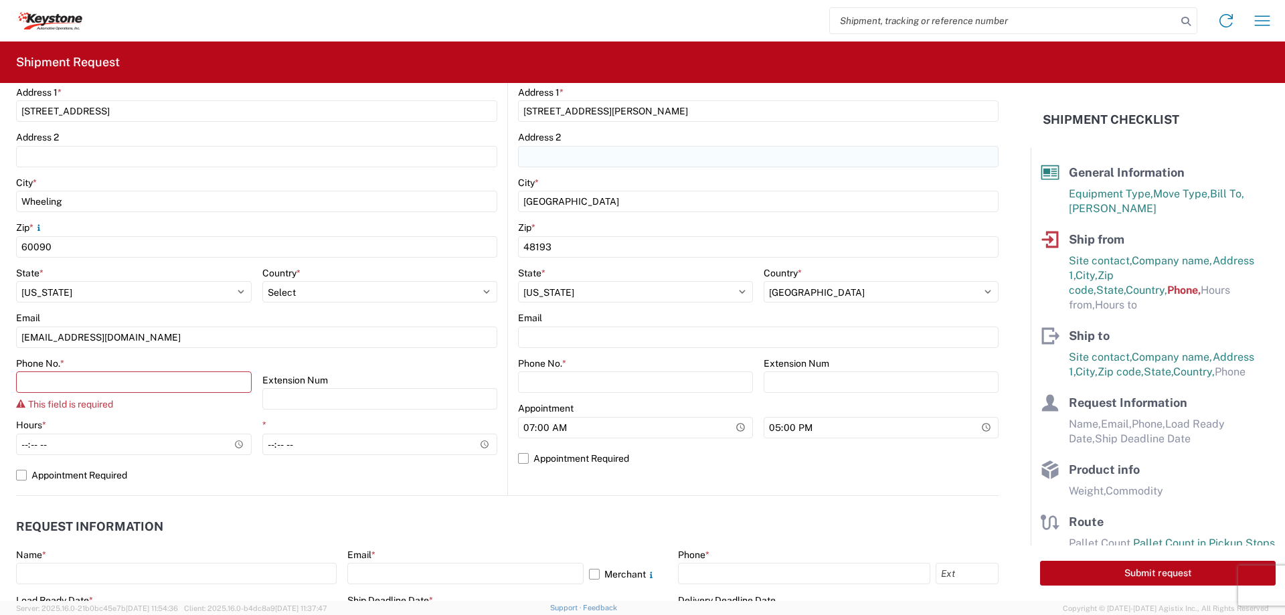
scroll to position [335, 0]
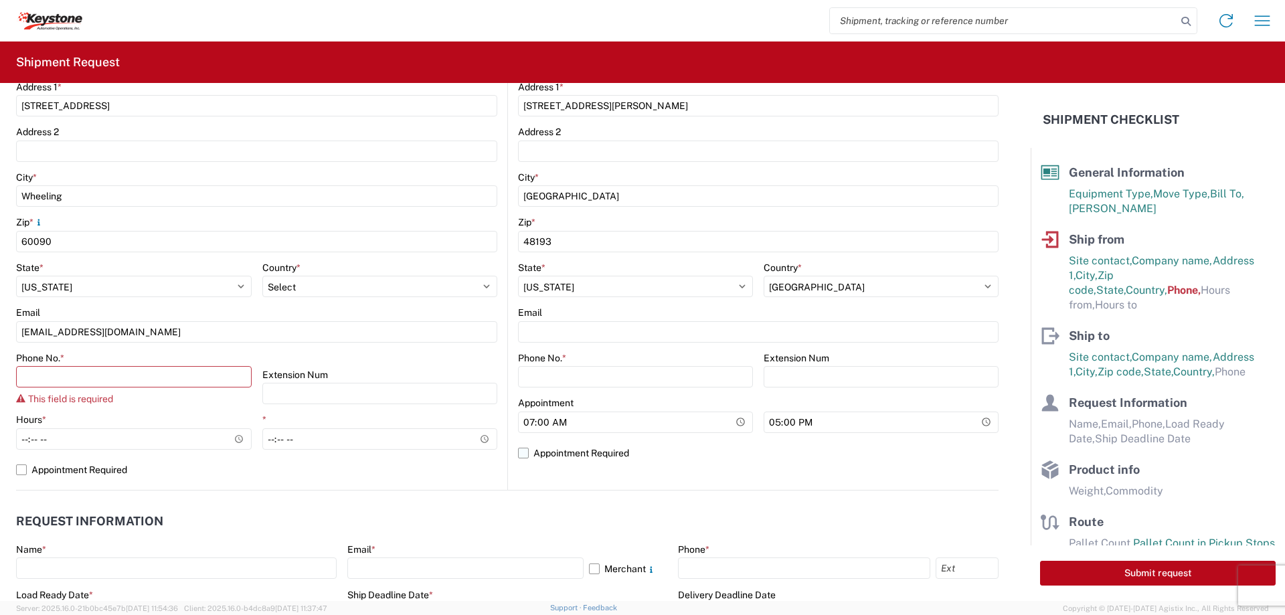
type input "[PERSON_NAME]"
click at [543, 448] on label "Appointment Required" at bounding box center [758, 452] width 480 height 21
click at [0, 0] on input "Appointment Required" at bounding box center [0, 0] width 0 height 0
select select "US"
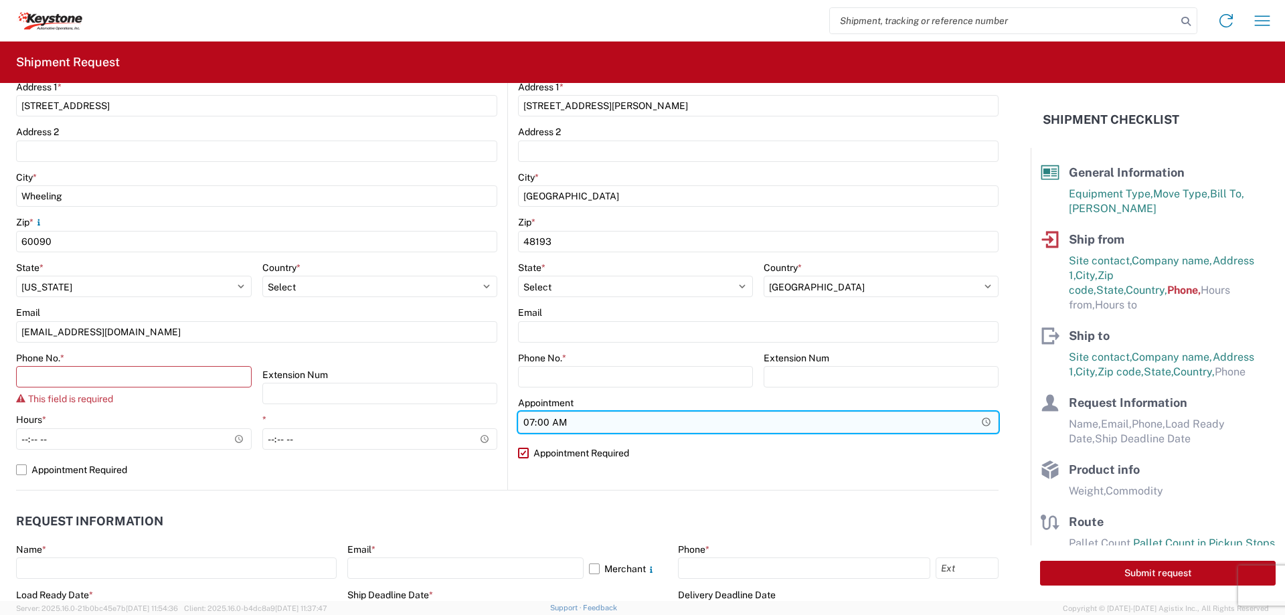
click at [570, 419] on input "07:00" at bounding box center [758, 421] width 480 height 21
click at [979, 421] on input "07:00" at bounding box center [758, 421] width 480 height 21
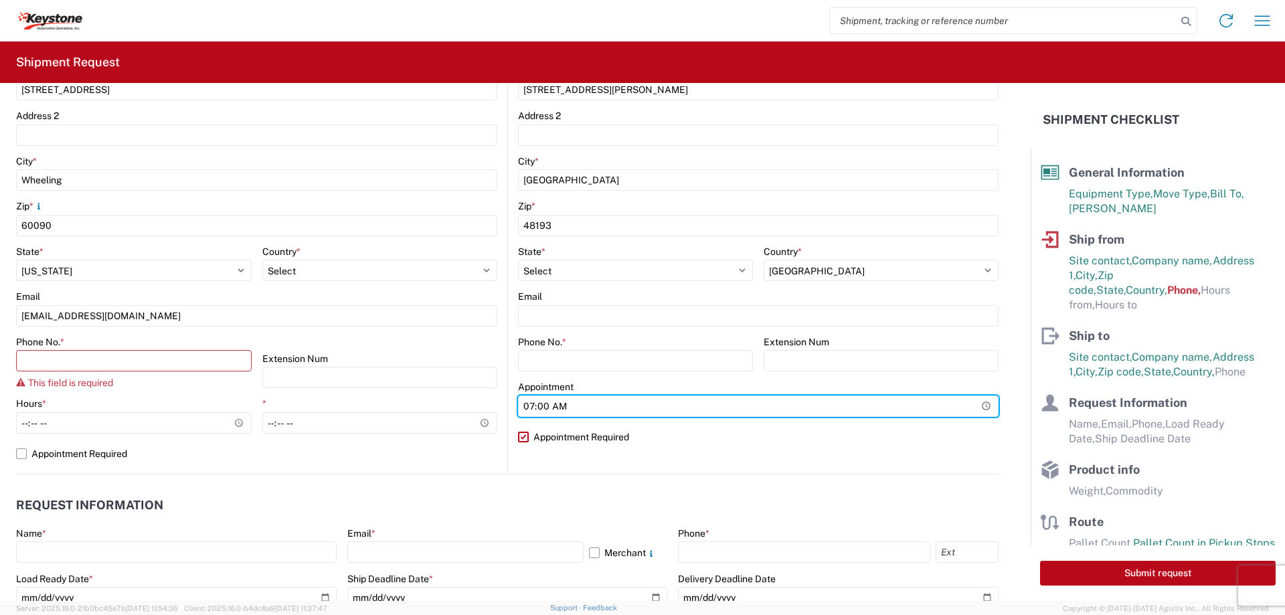
scroll to position [401, 0]
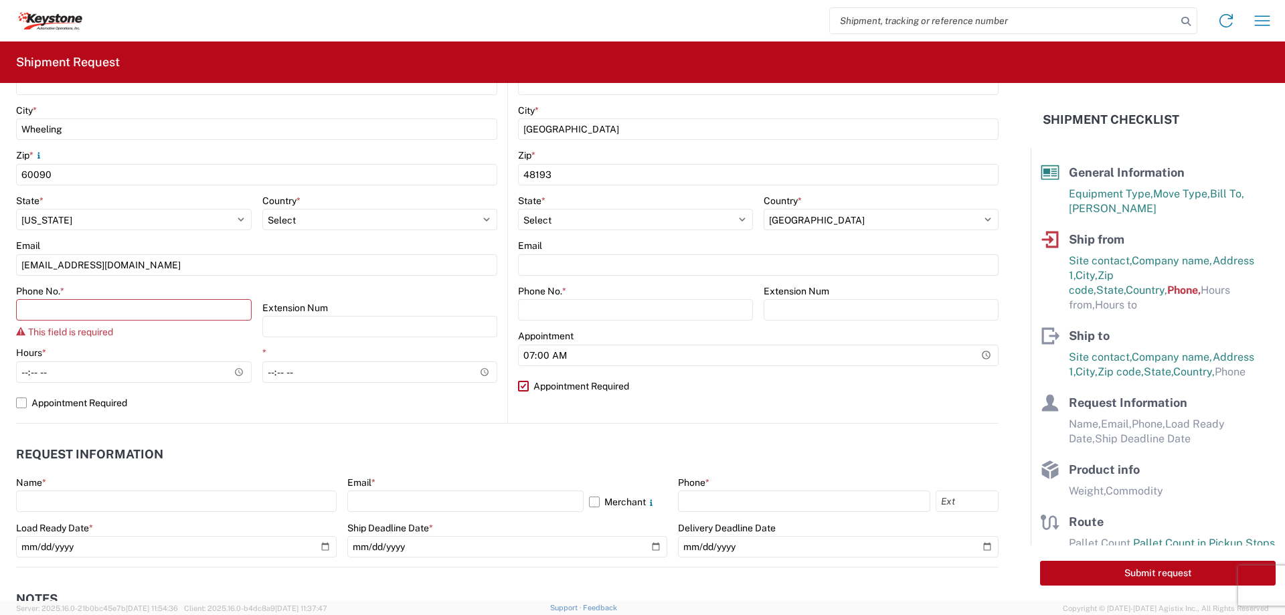
click at [848, 446] on header "Request Information" at bounding box center [507, 455] width 982 height 30
click at [533, 385] on label "Appointment Required" at bounding box center [758, 385] width 480 height 21
click at [0, 0] on input "Appointment Required" at bounding box center [0, 0] width 0 height 0
select select "US"
click at [533, 385] on label "Appointment Required" at bounding box center [758, 385] width 480 height 21
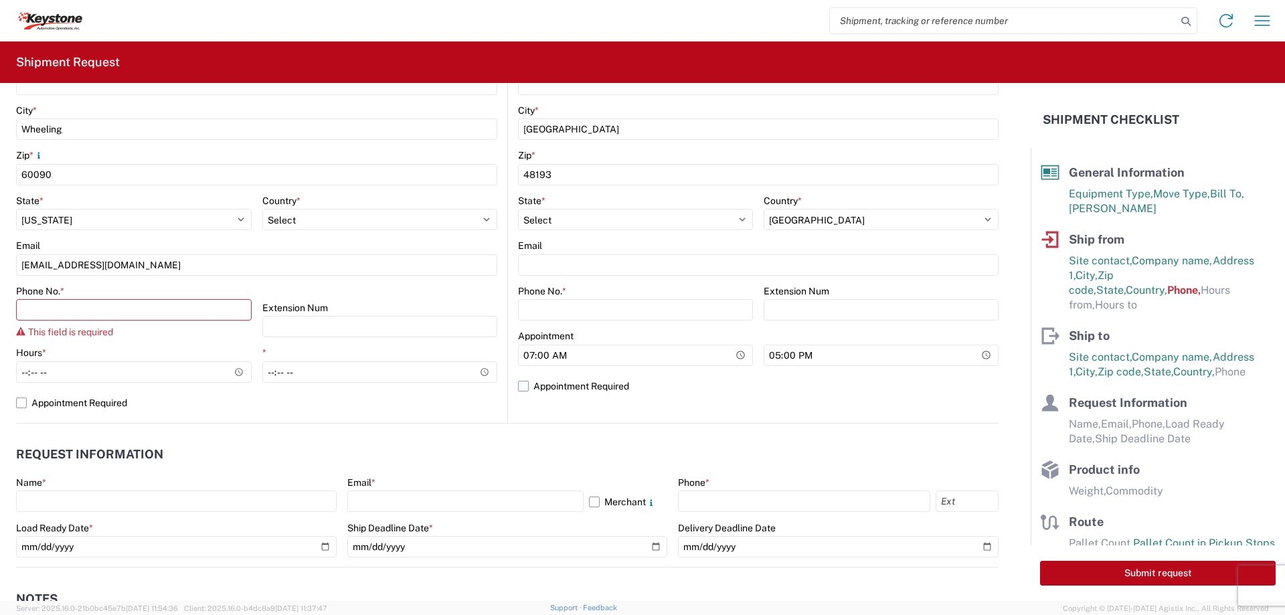
click at [0, 0] on input "Appointment Required" at bounding box center [0, 0] width 0 height 0
select select "MI"
select select "US"
click at [79, 300] on input "Phone No. *" at bounding box center [134, 309] width 236 height 21
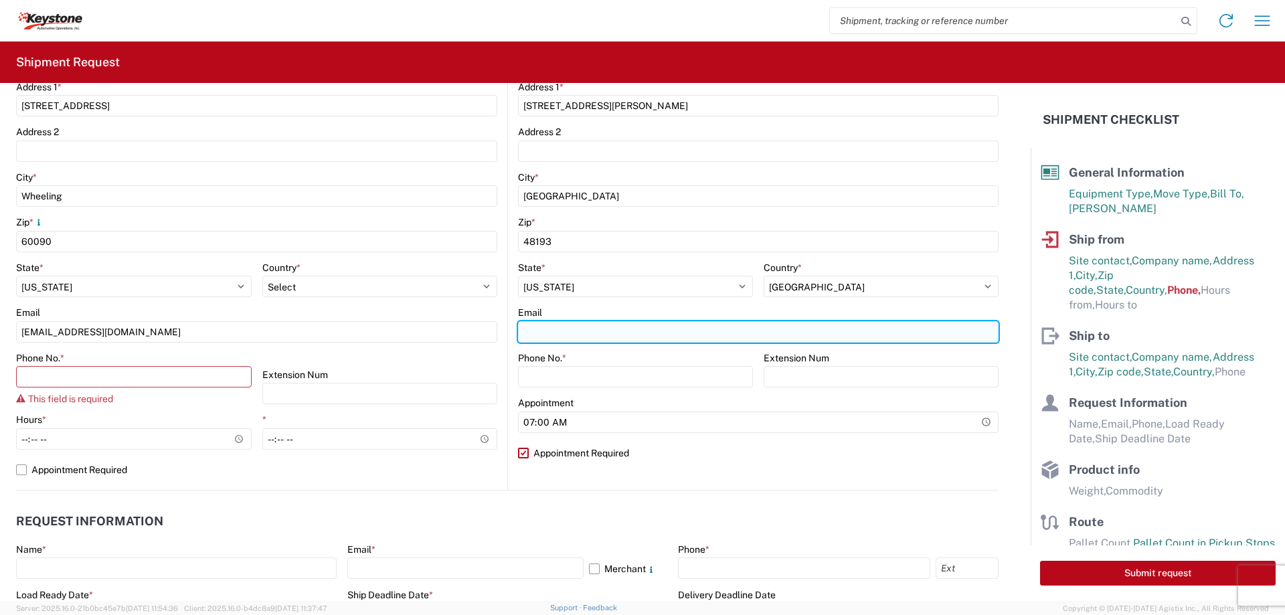
click at [589, 335] on input "Email" at bounding box center [758, 331] width 480 height 21
type input "[EMAIL_ADDRESS][DOMAIN_NAME]"
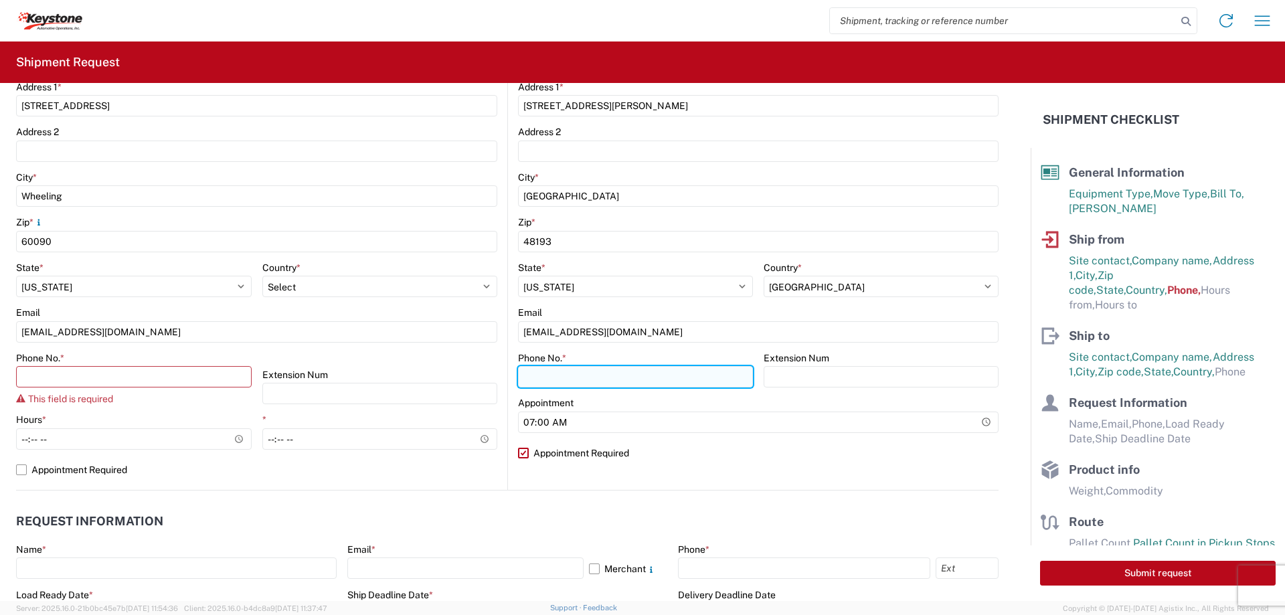
click at [587, 369] on input "Phone No. *" at bounding box center [635, 376] width 235 height 21
type input "9"
type input "[PHONE_NUMBER]"
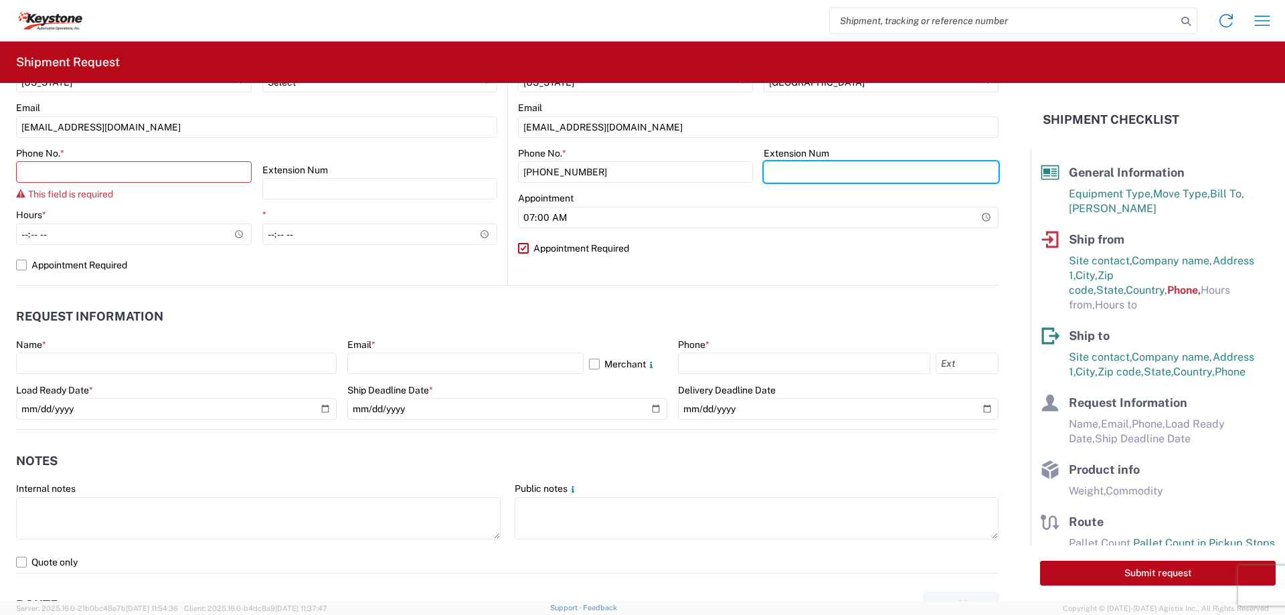
scroll to position [602, 0]
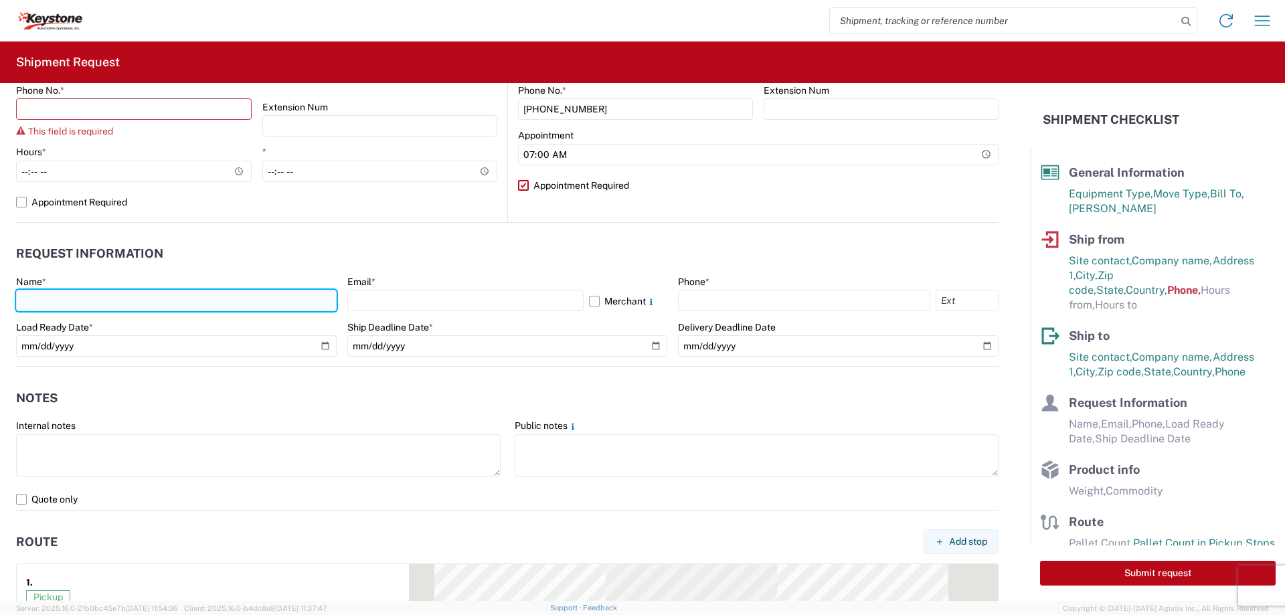
click at [146, 304] on input "text" at bounding box center [176, 300] width 320 height 21
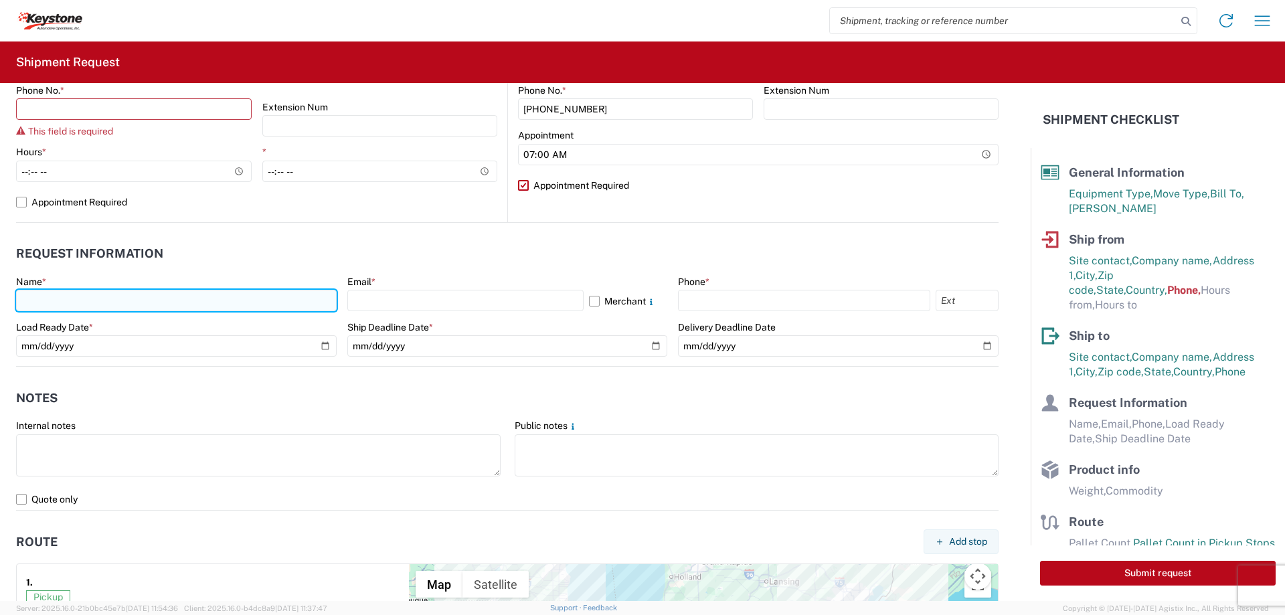
type input "[DEMOGRAPHIC_DATA][PERSON_NAME]"
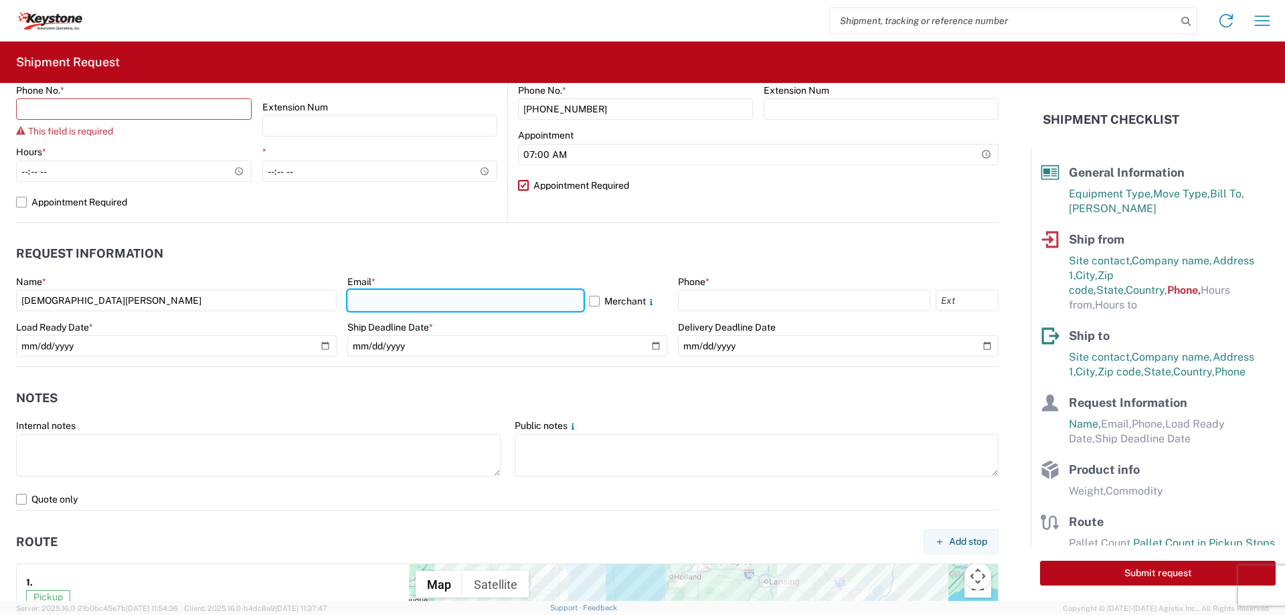
click at [396, 296] on input "text" at bounding box center [465, 300] width 236 height 21
type input "[EMAIL_ADDRESS][DOMAIN_NAME]"
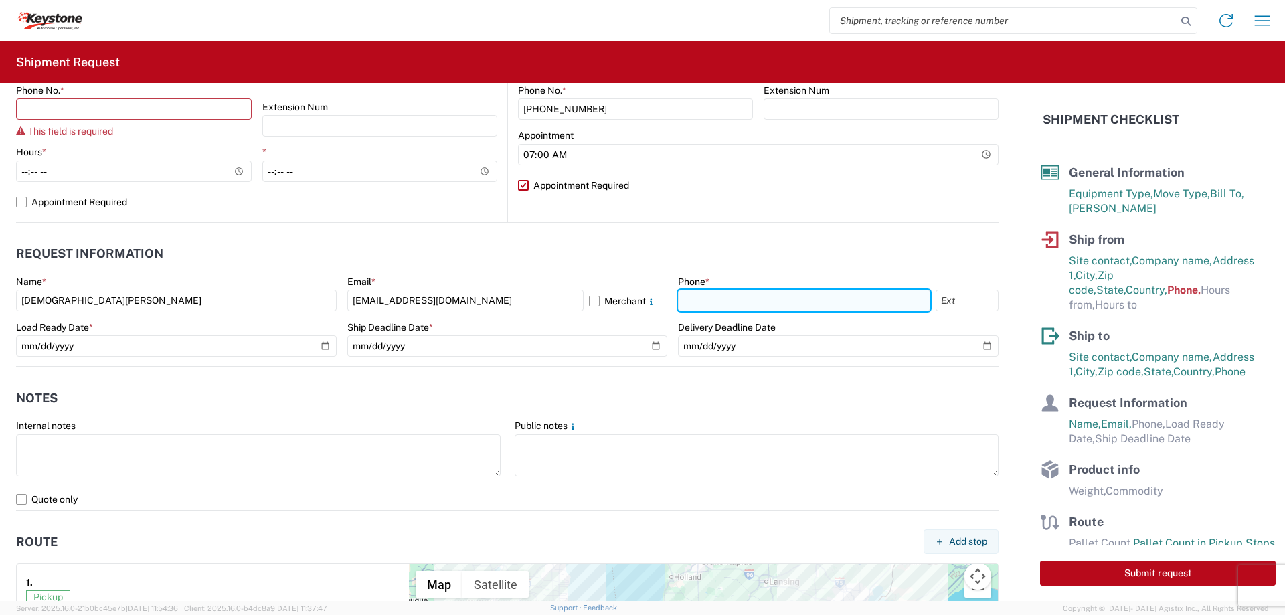
click at [772, 302] on input "text" at bounding box center [804, 300] width 252 height 21
type input "[PHONE_NUMBER]"
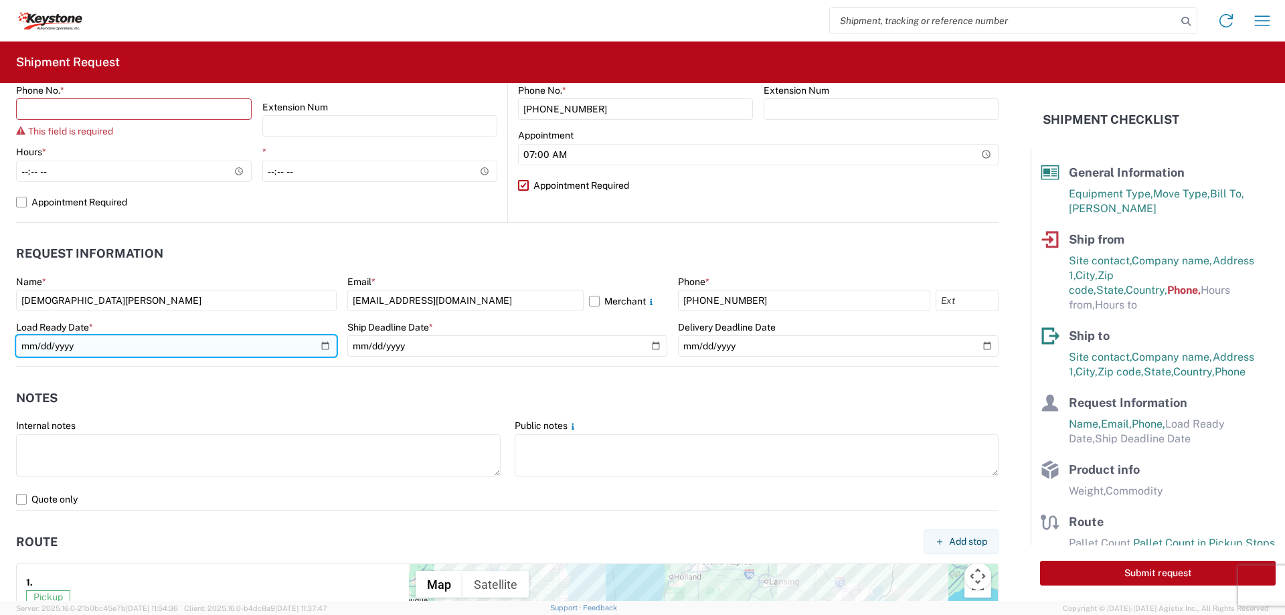
click at [134, 345] on input "date" at bounding box center [176, 345] width 320 height 21
type input "0025-08-14"
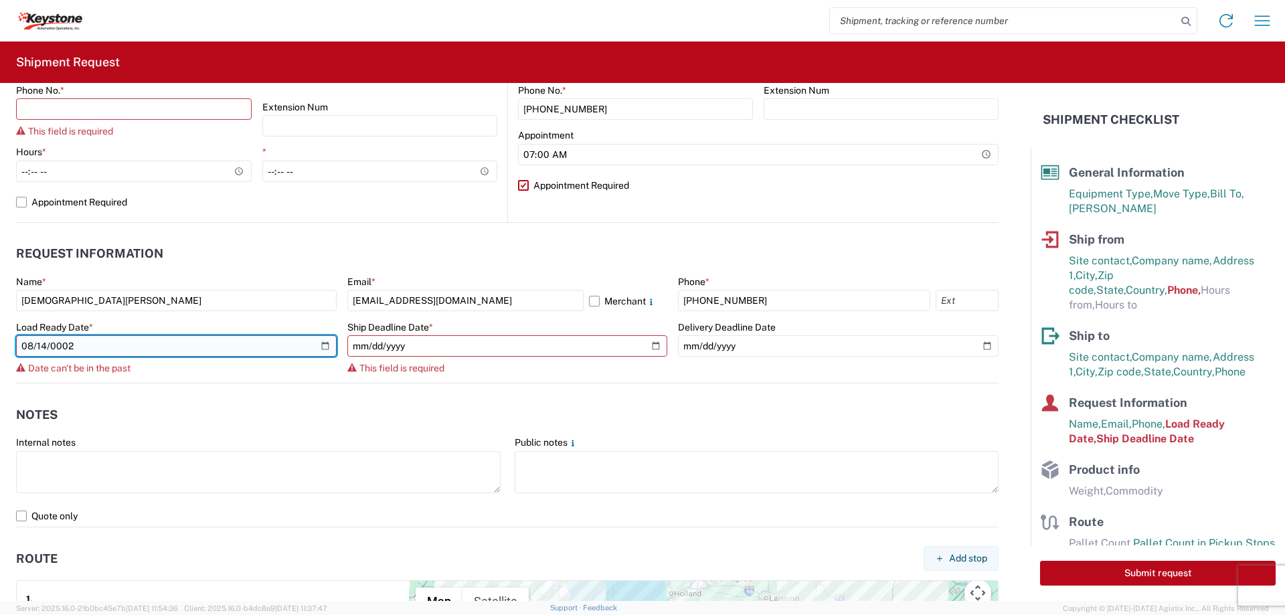
type input "[DATE]"
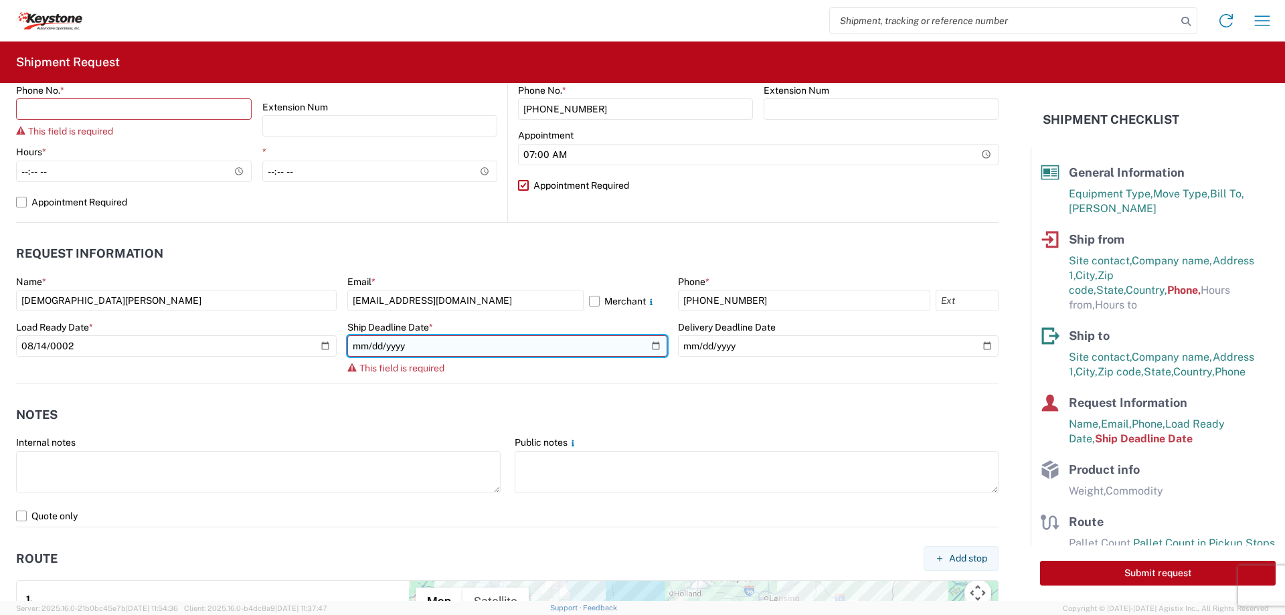
click at [652, 343] on input "date" at bounding box center [507, 345] width 320 height 21
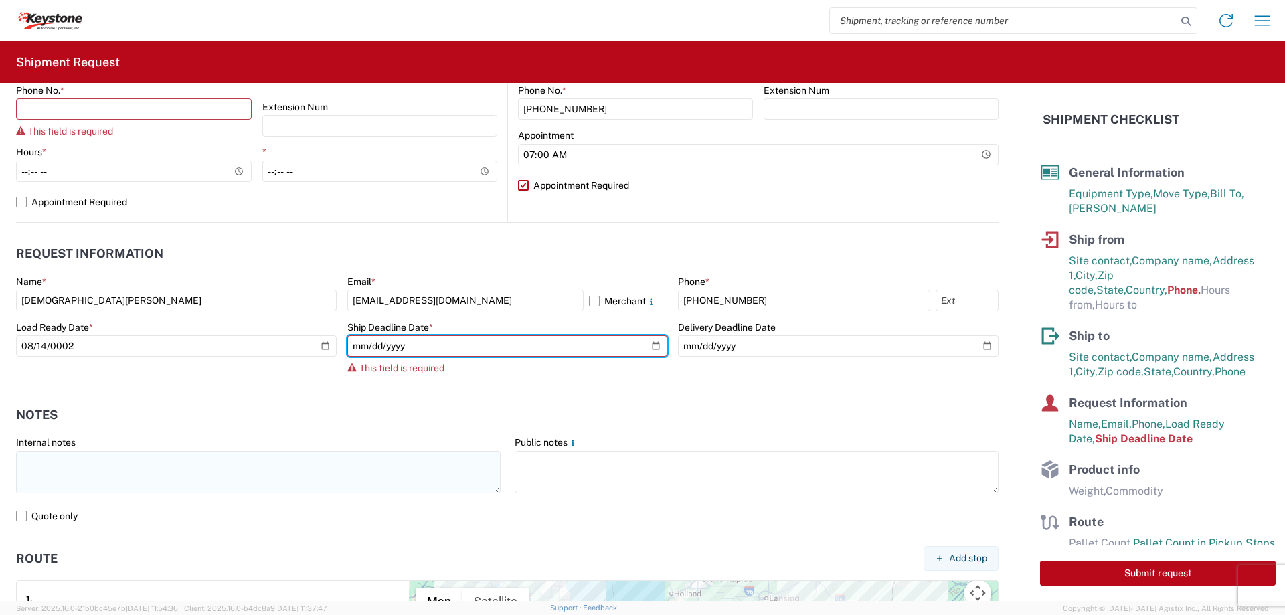
type input "[DATE]"
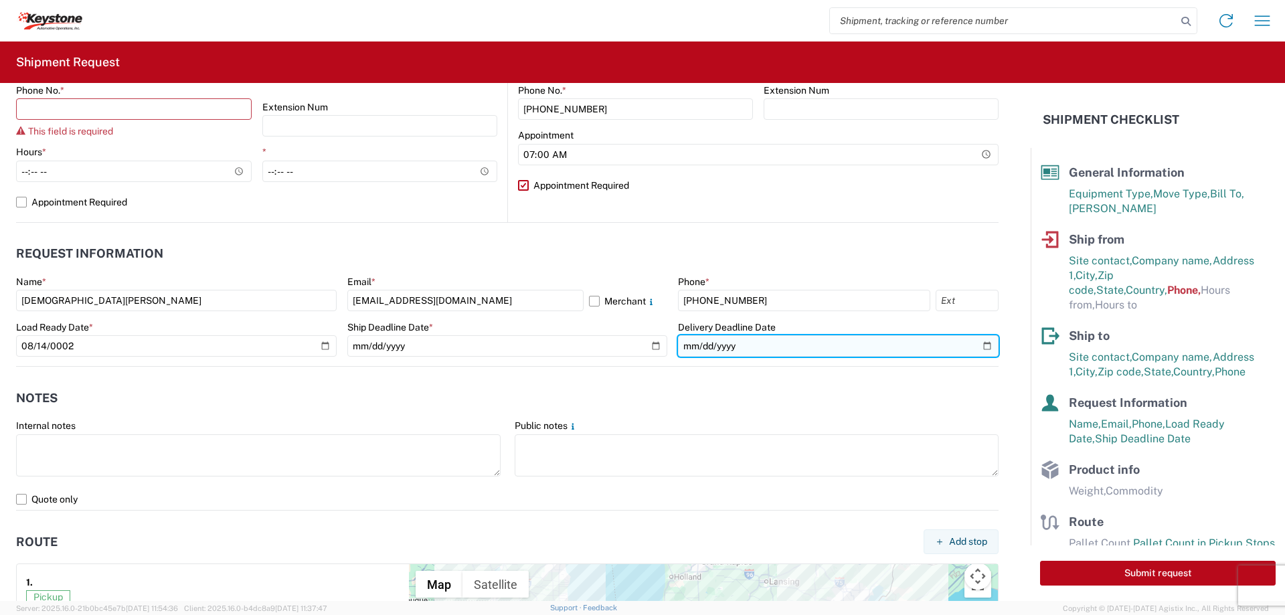
click at [743, 339] on input "date" at bounding box center [838, 345] width 320 height 21
click at [977, 341] on input "date" at bounding box center [838, 345] width 320 height 21
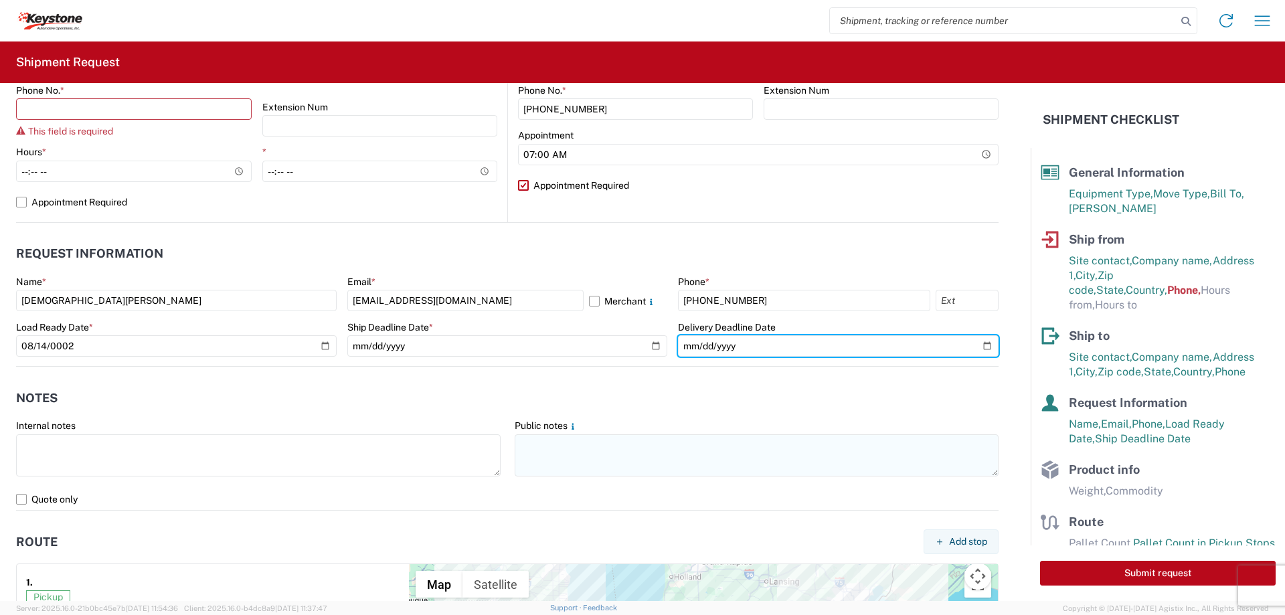
type input "[DATE]"
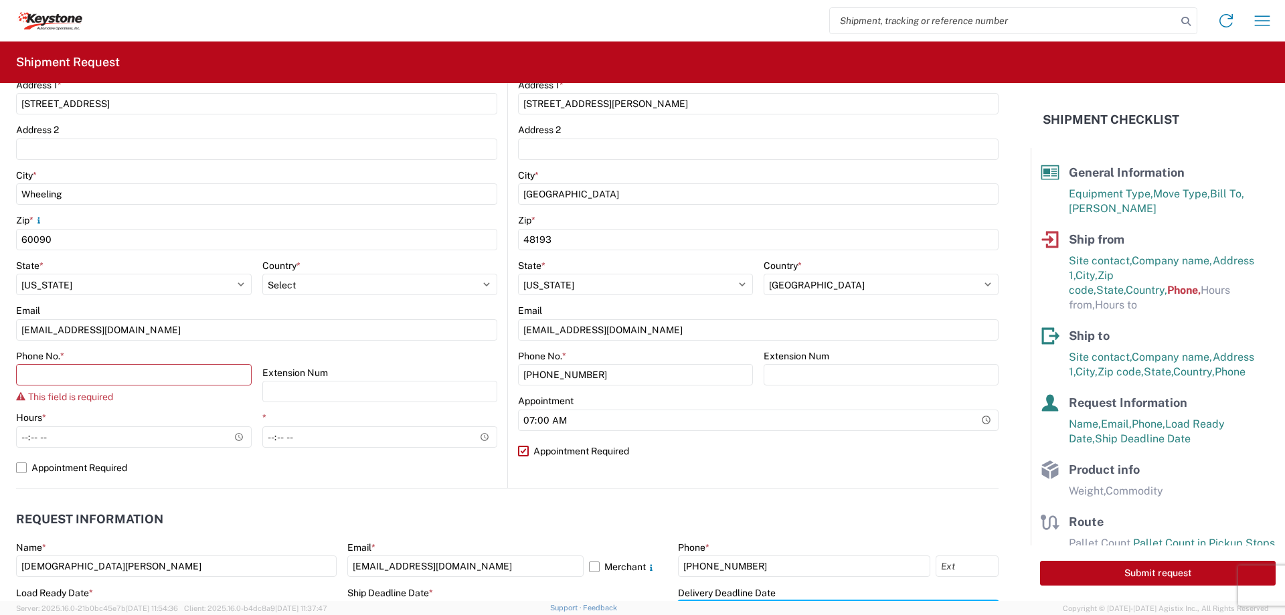
scroll to position [335, 0]
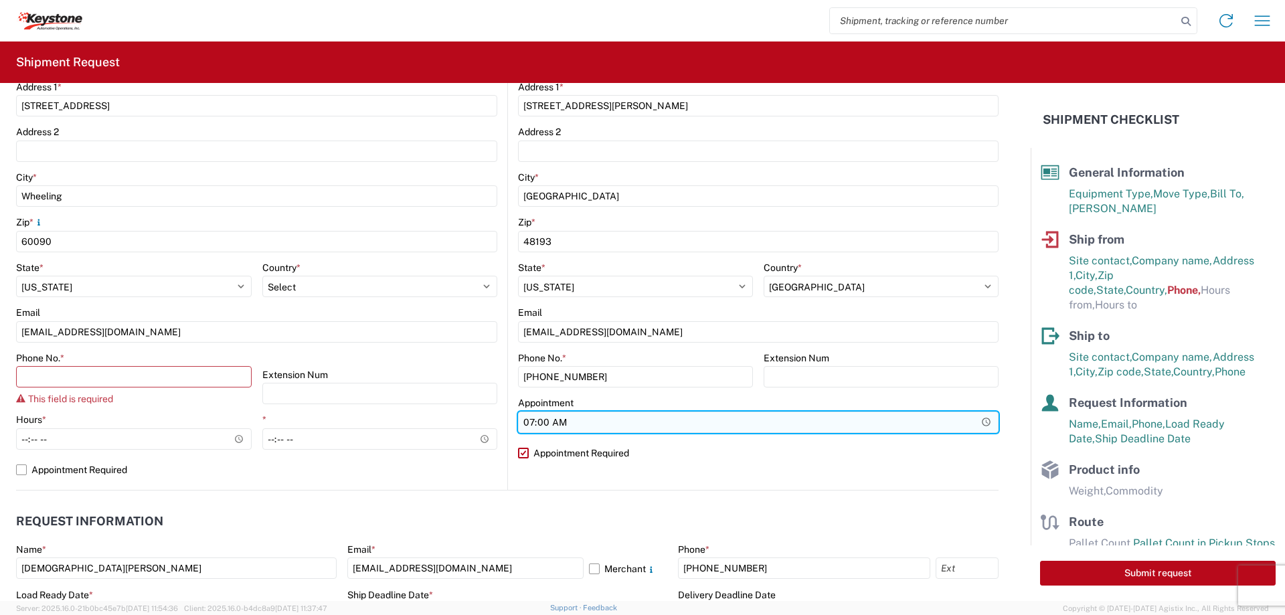
click at [975, 417] on input "07:00" at bounding box center [758, 421] width 480 height 21
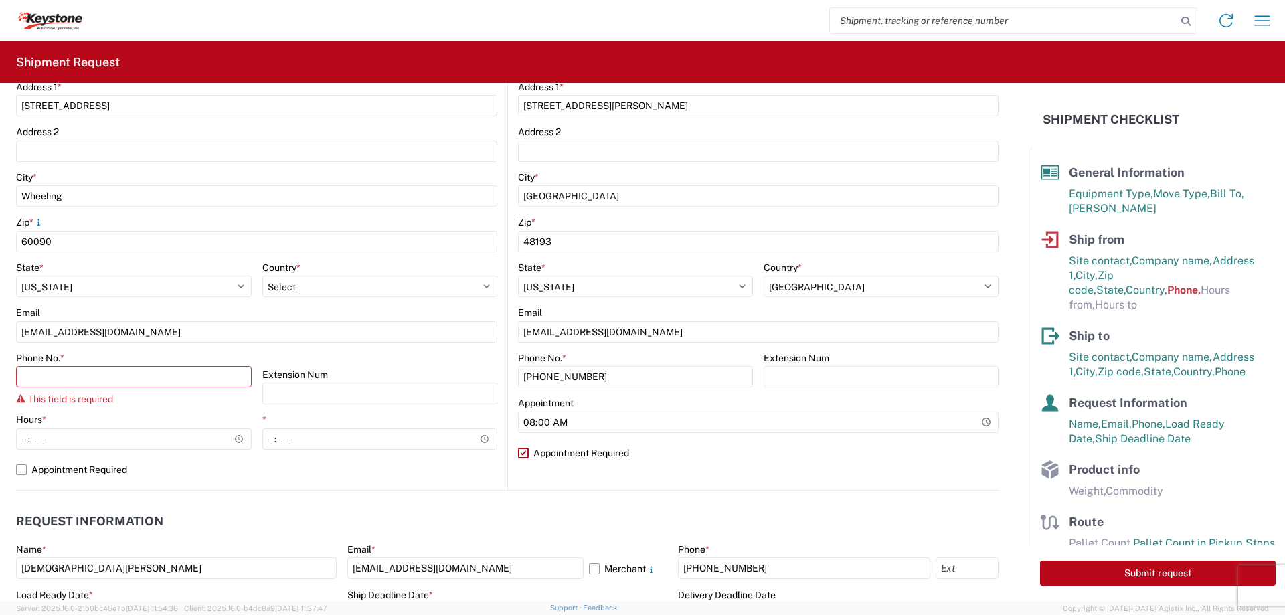
type input "08:00"
click at [741, 450] on label "Appointment Required" at bounding box center [758, 452] width 480 height 21
click at [0, 0] on input "Appointment Required" at bounding box center [0, 0] width 0 height 0
select select "US"
click at [527, 456] on label "Appointment Required" at bounding box center [758, 452] width 480 height 21
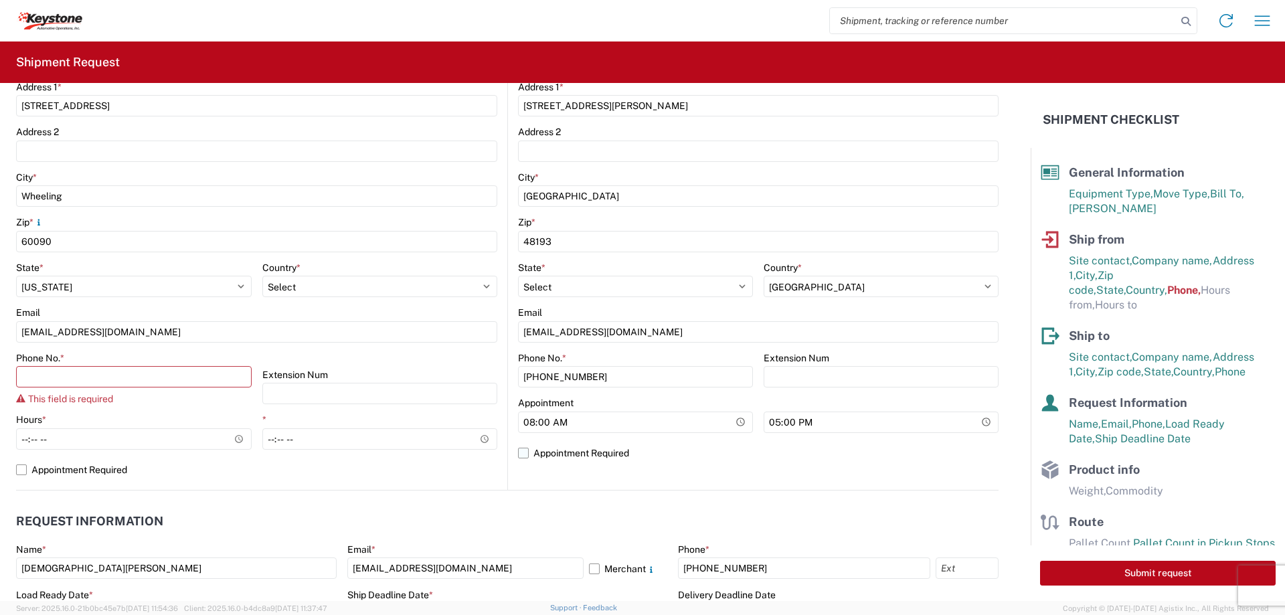
click at [0, 0] on input "Appointment Required" at bounding box center [0, 0] width 0 height 0
select select "US"
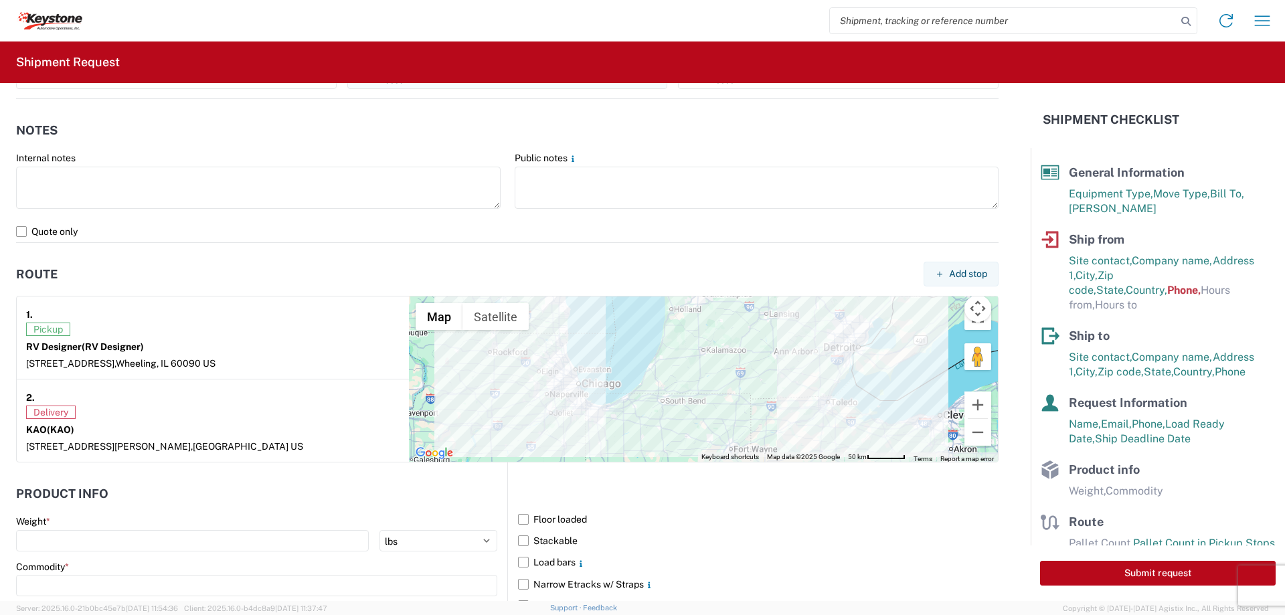
scroll to position [803, 0]
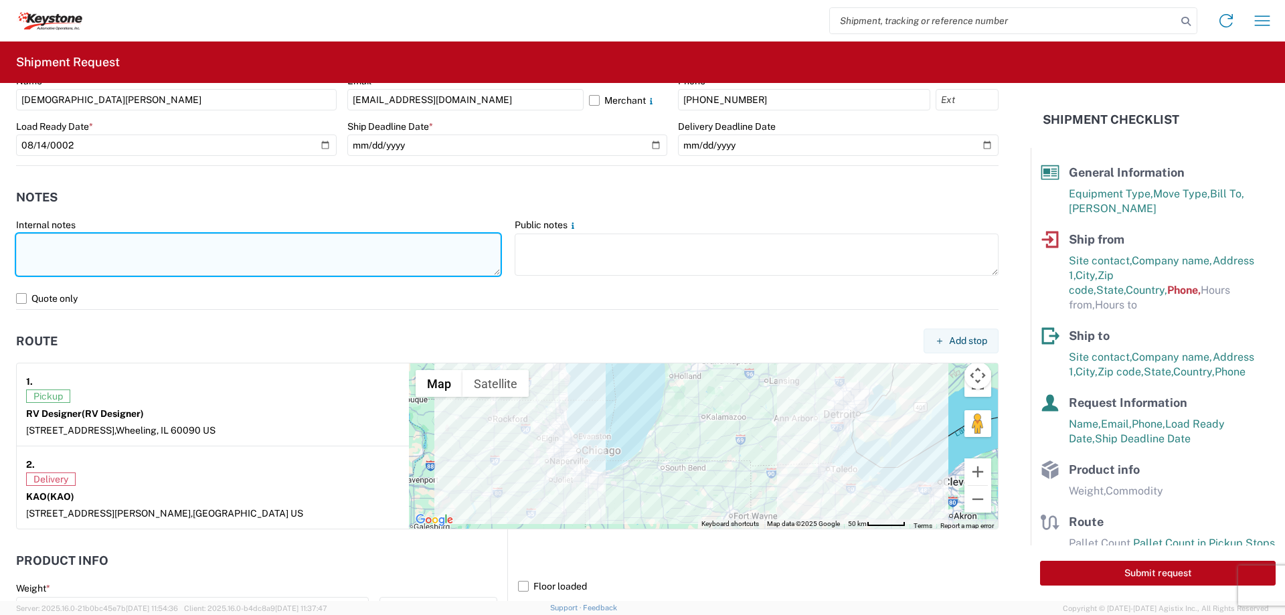
click at [302, 260] on textarea at bounding box center [258, 254] width 484 height 42
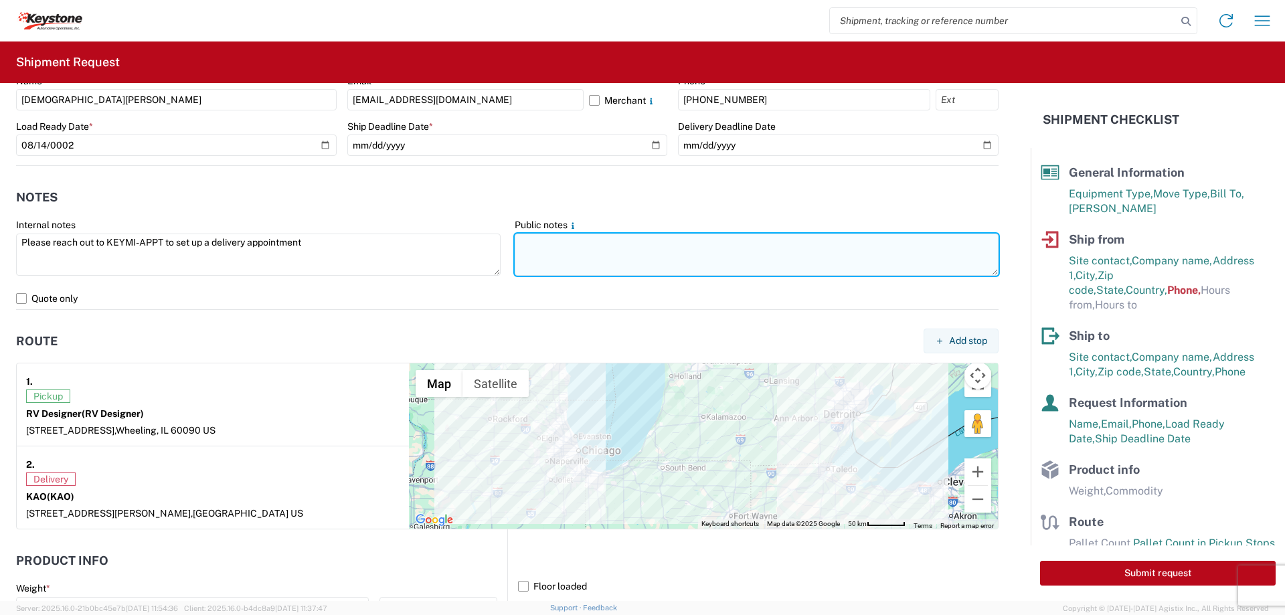
click at [593, 253] on textarea at bounding box center [756, 254] width 484 height 42
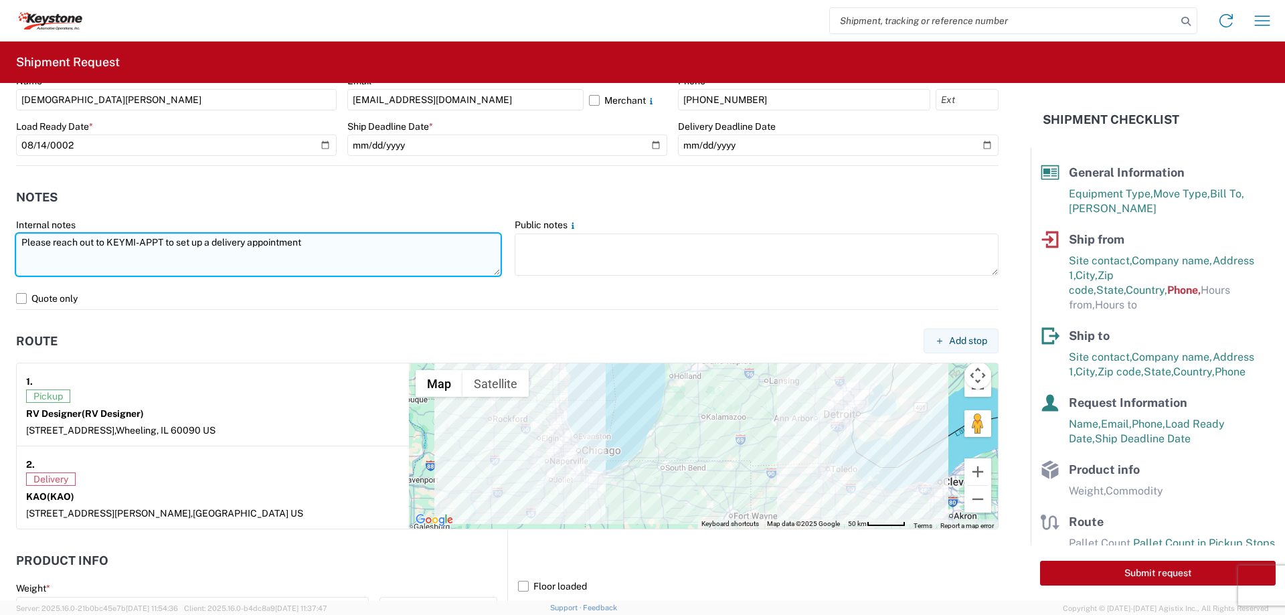
click at [164, 246] on textarea "Please reach out to KEYMI-APPT to set up a delivery appointment" at bounding box center [258, 254] width 484 height 42
drag, startPoint x: 395, startPoint y: 248, endPoint x: -48, endPoint y: 233, distance: 442.5
click at [0, 233] on html "Home Shipment request Shipment tracking Shipment Request General Information Te…" at bounding box center [642, 307] width 1285 height 615
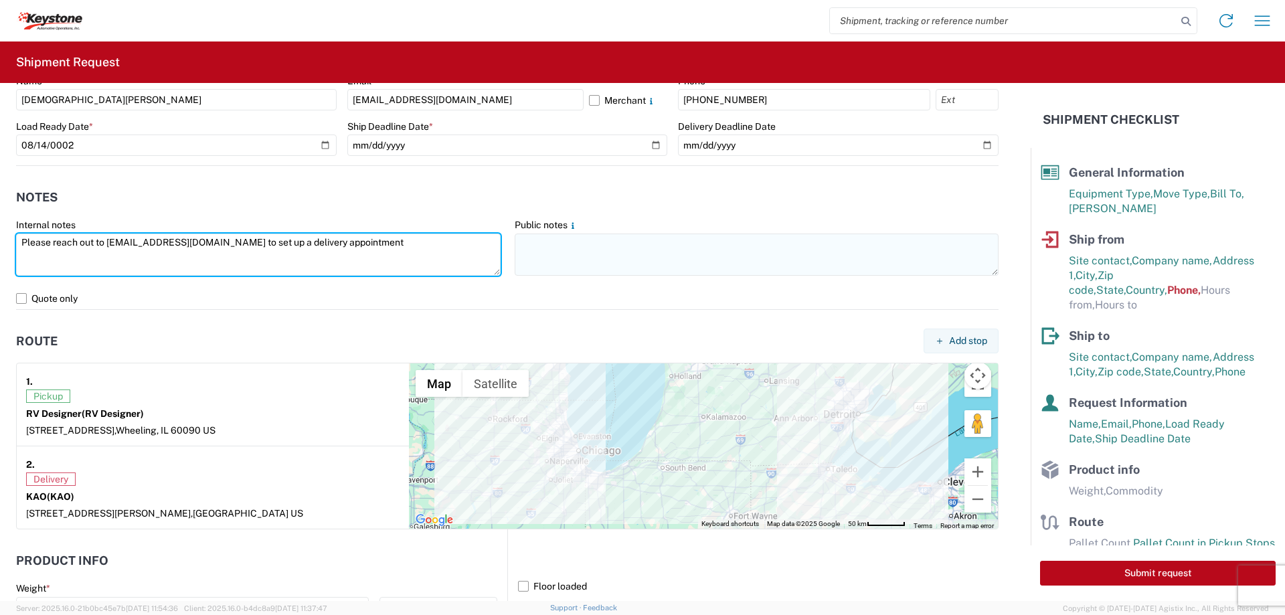
type textarea "Please reach out to [EMAIL_ADDRESS][DOMAIN_NAME] to set up a delivery appointme…"
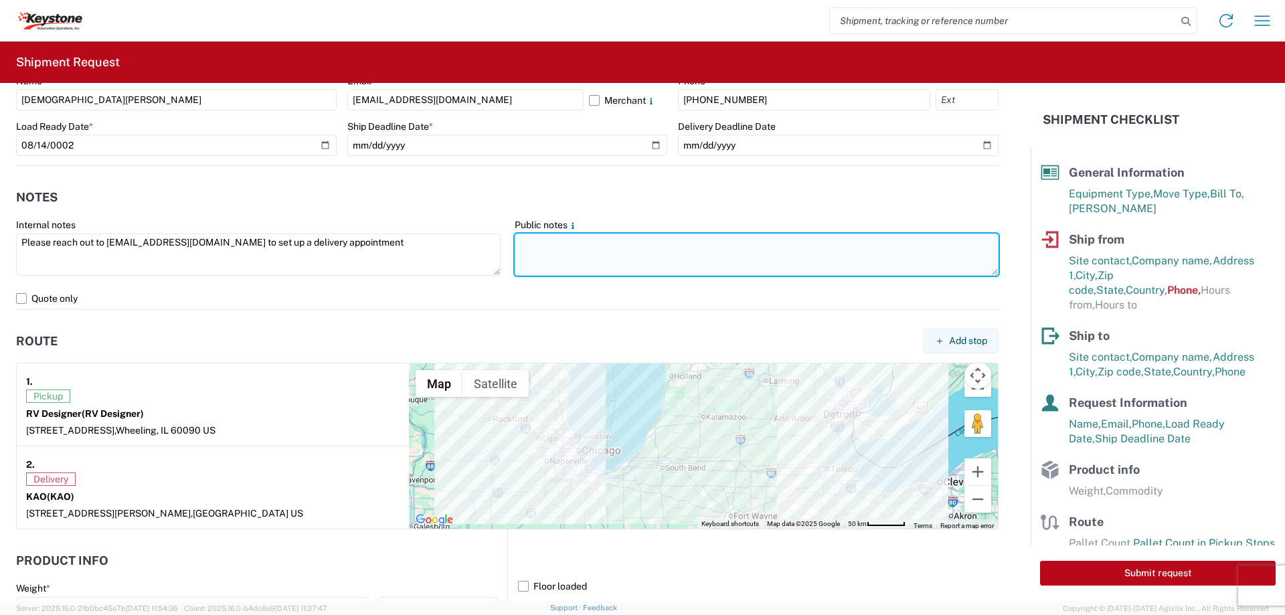
click at [742, 246] on textarea at bounding box center [756, 254] width 484 height 42
paste textarea "Please reach out to [EMAIL_ADDRESS][DOMAIN_NAME] to set up a delivery appointme…"
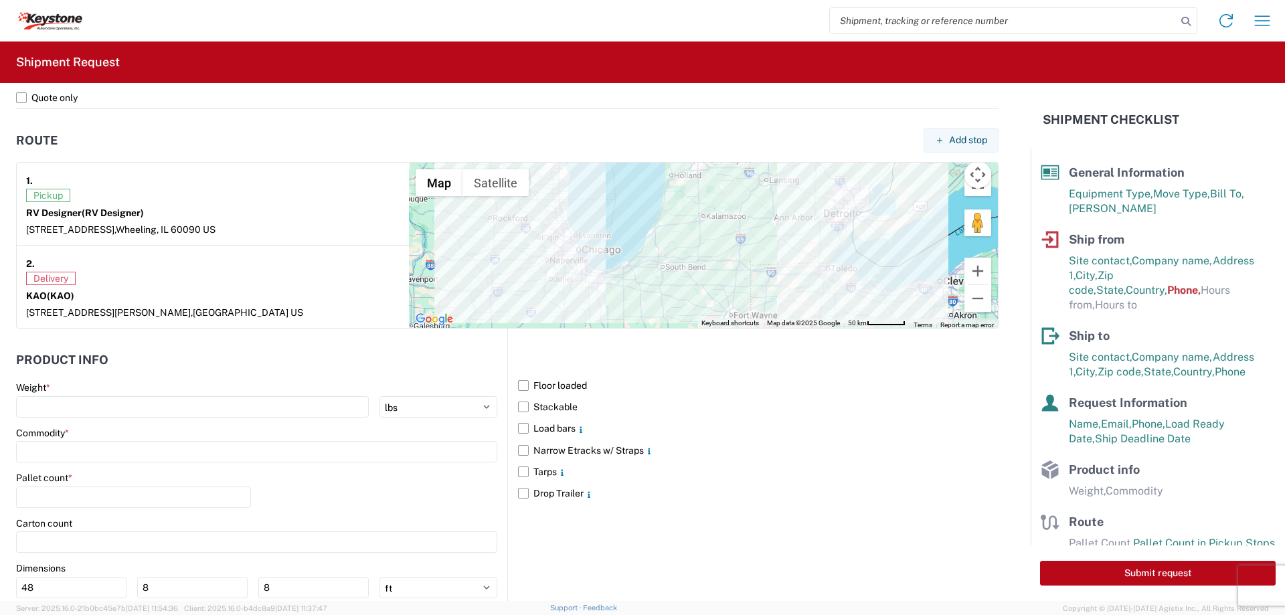
scroll to position [1070, 0]
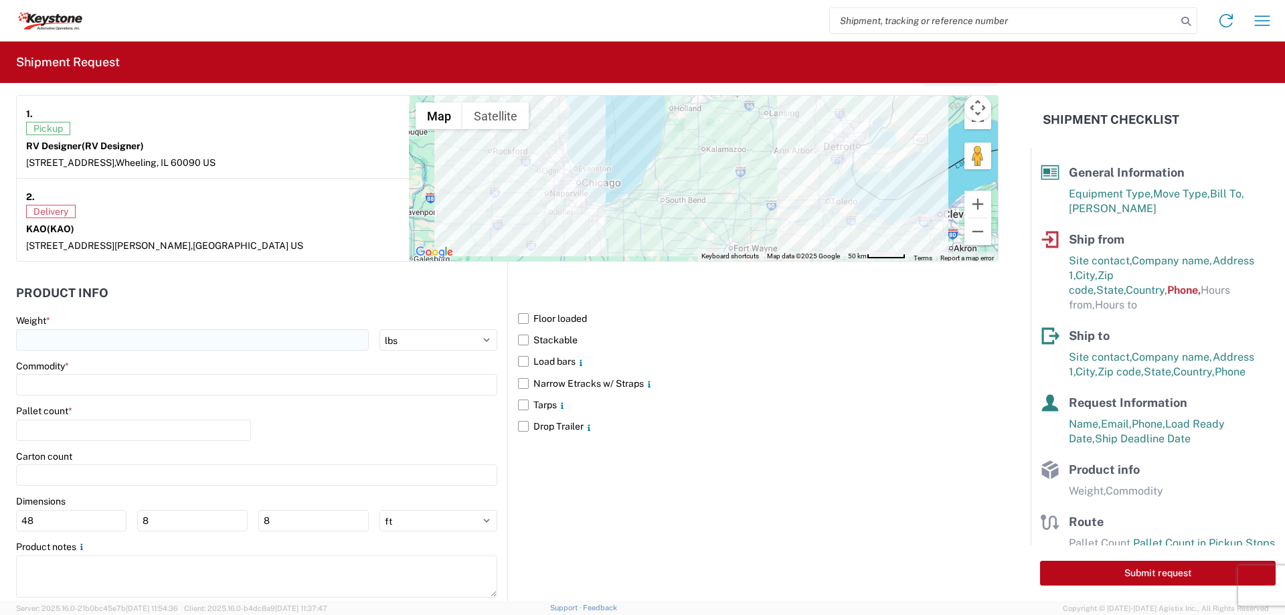
type textarea "Please reach out to [EMAIL_ADDRESS][DOMAIN_NAME] to set up a delivery appointme…"
click at [106, 347] on input "number" at bounding box center [192, 339] width 353 height 21
type input "20000"
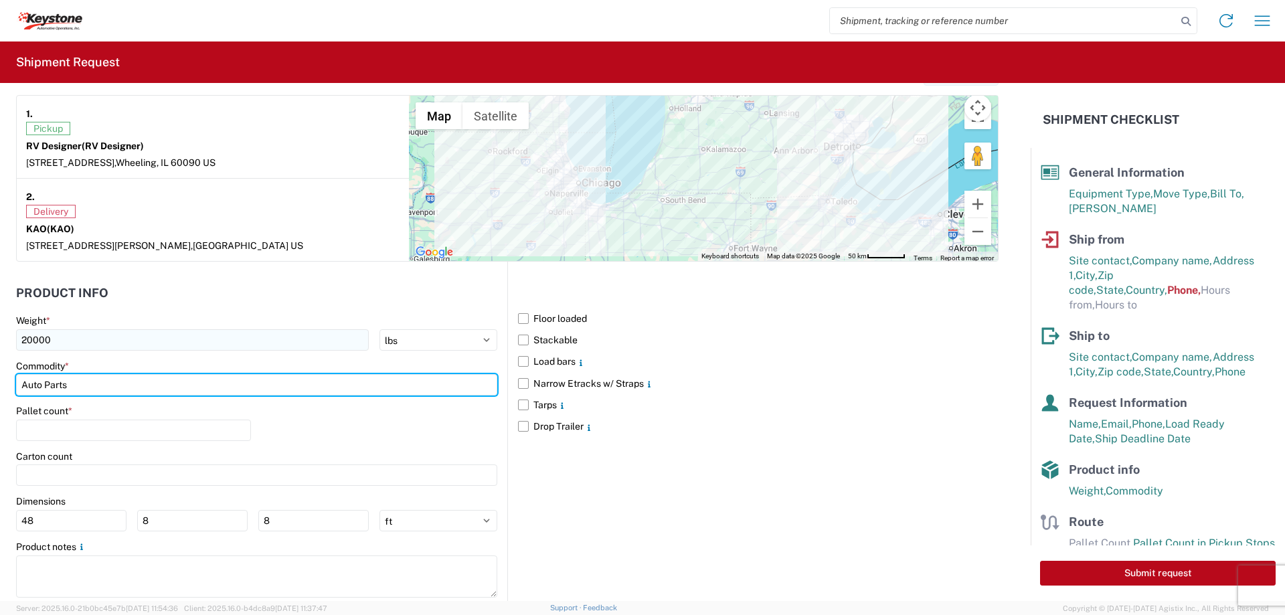
type input "Auto Parts"
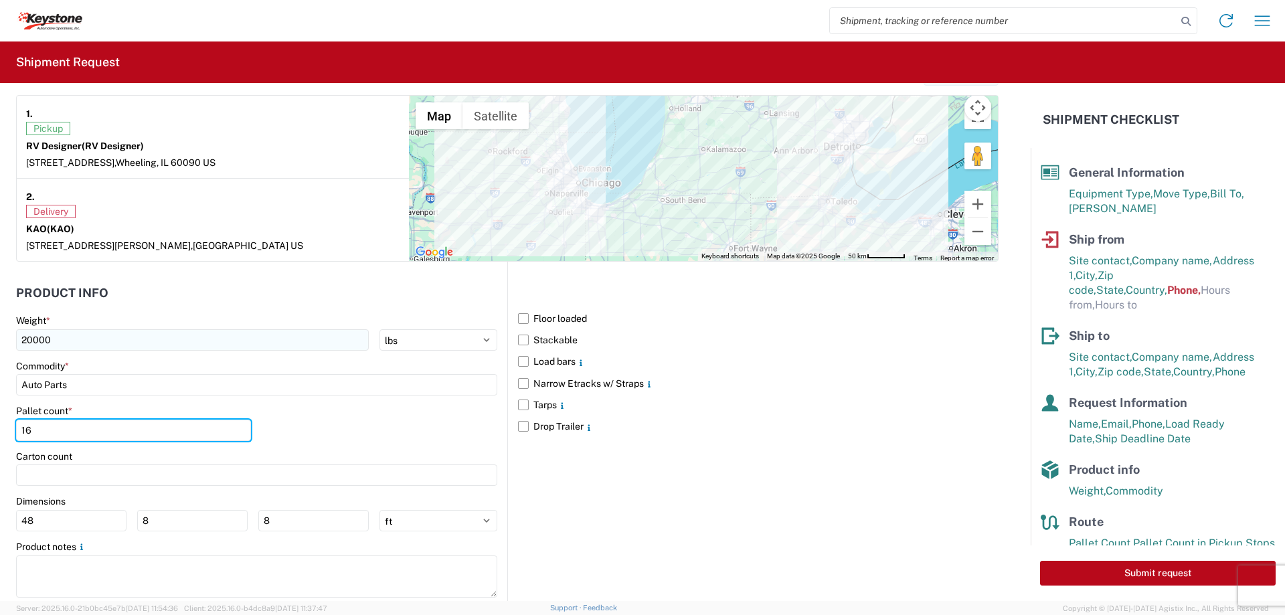
type input "16"
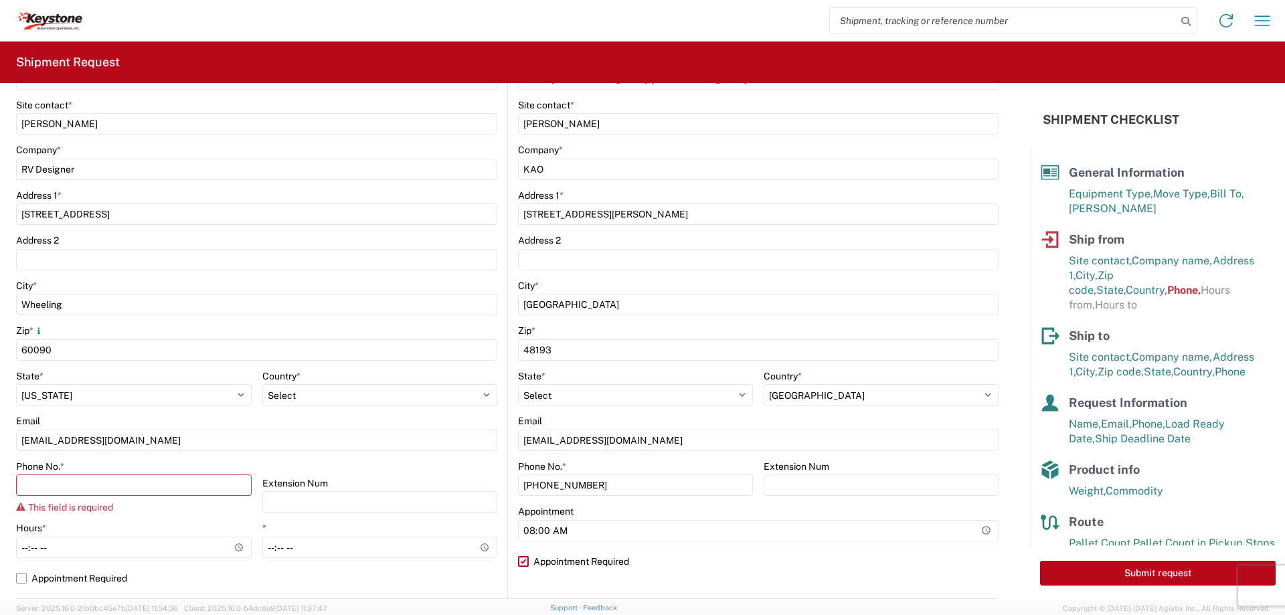
scroll to position [268, 0]
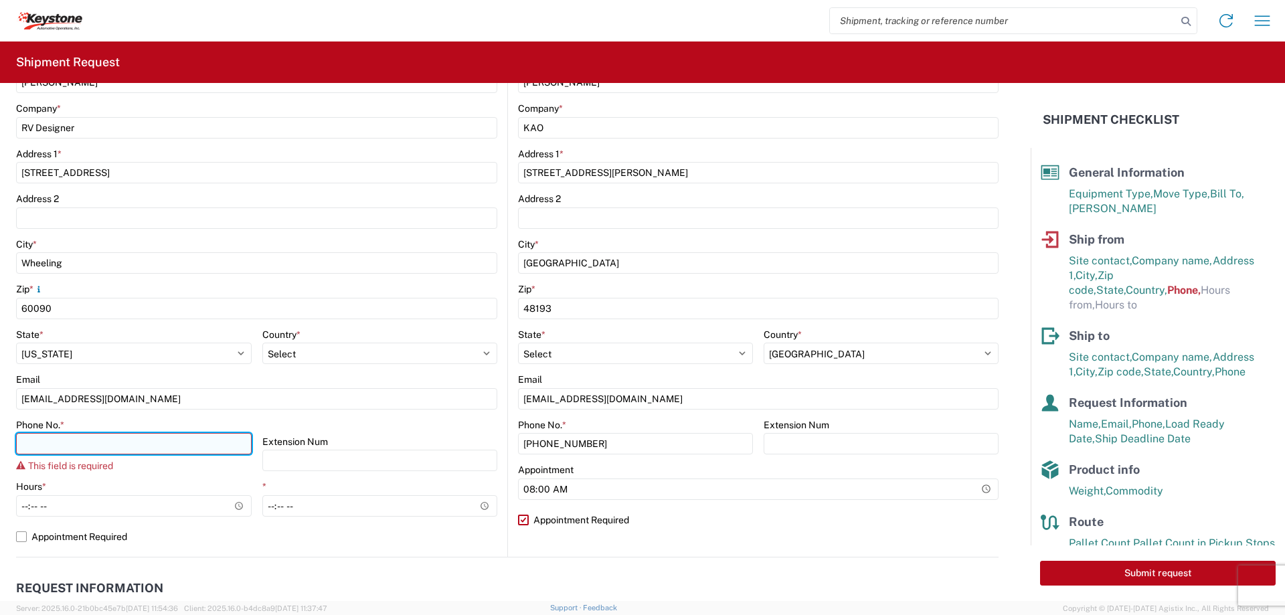
click at [108, 438] on input "Phone No. *" at bounding box center [134, 443] width 236 height 21
click at [91, 449] on input "Phone No. *" at bounding box center [134, 443] width 236 height 21
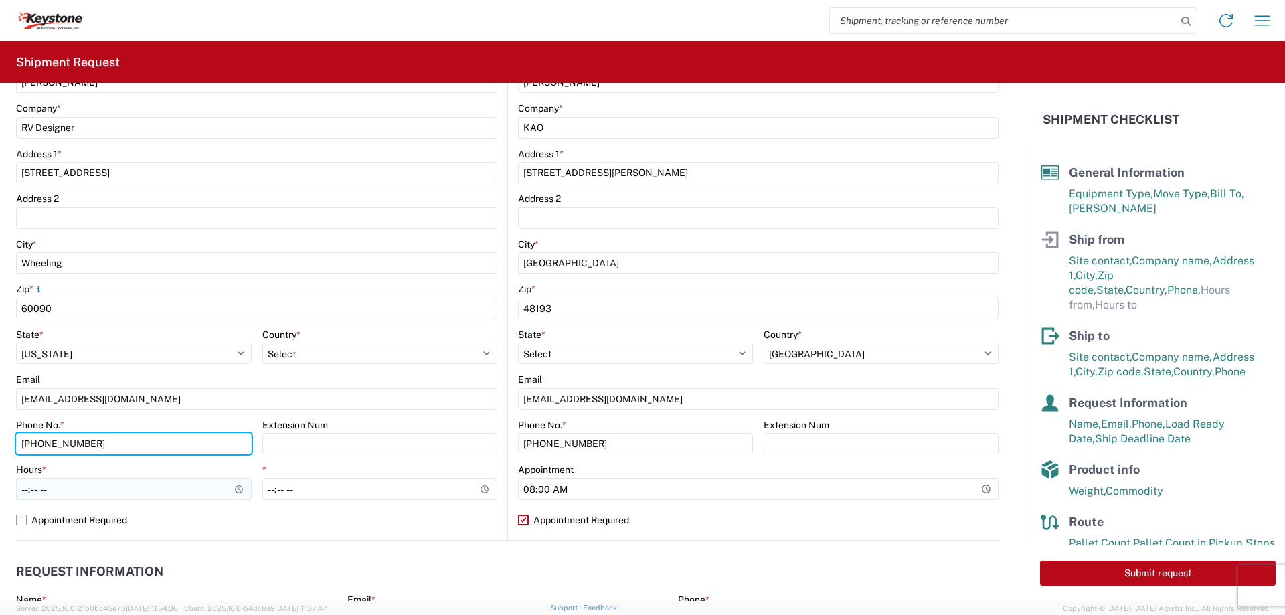
type input "[PHONE_NUMBER]"
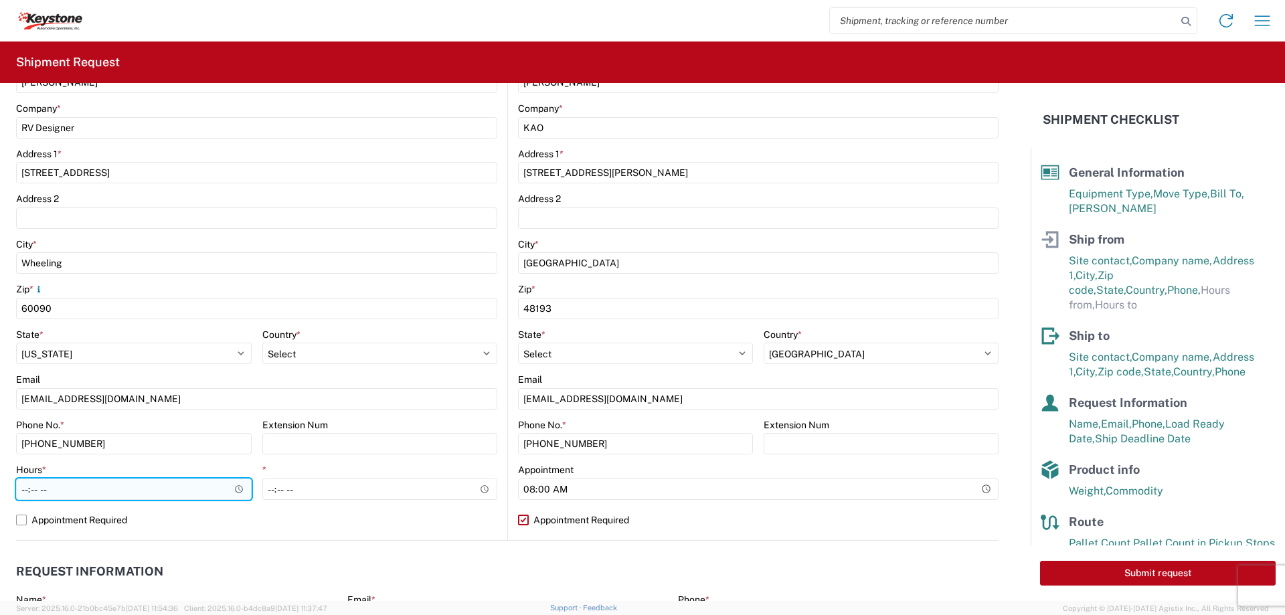
click at [130, 484] on input "Hours *" at bounding box center [134, 488] width 236 height 21
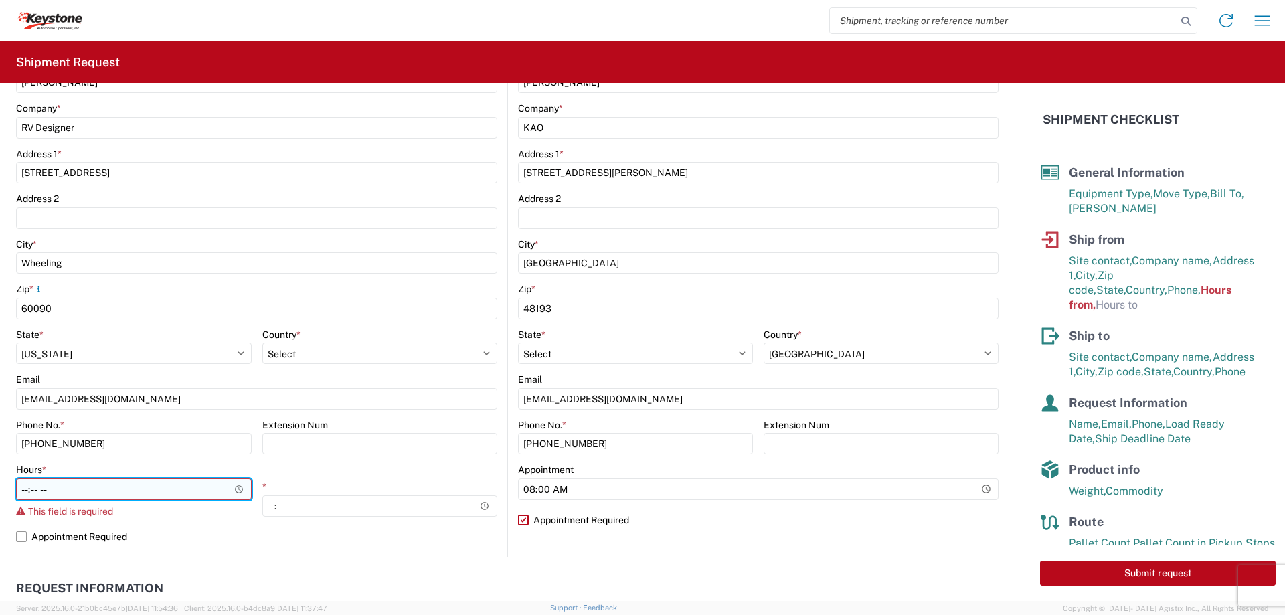
click at [27, 485] on input "Hours *" at bounding box center [134, 488] width 236 height 21
type input "08:00"
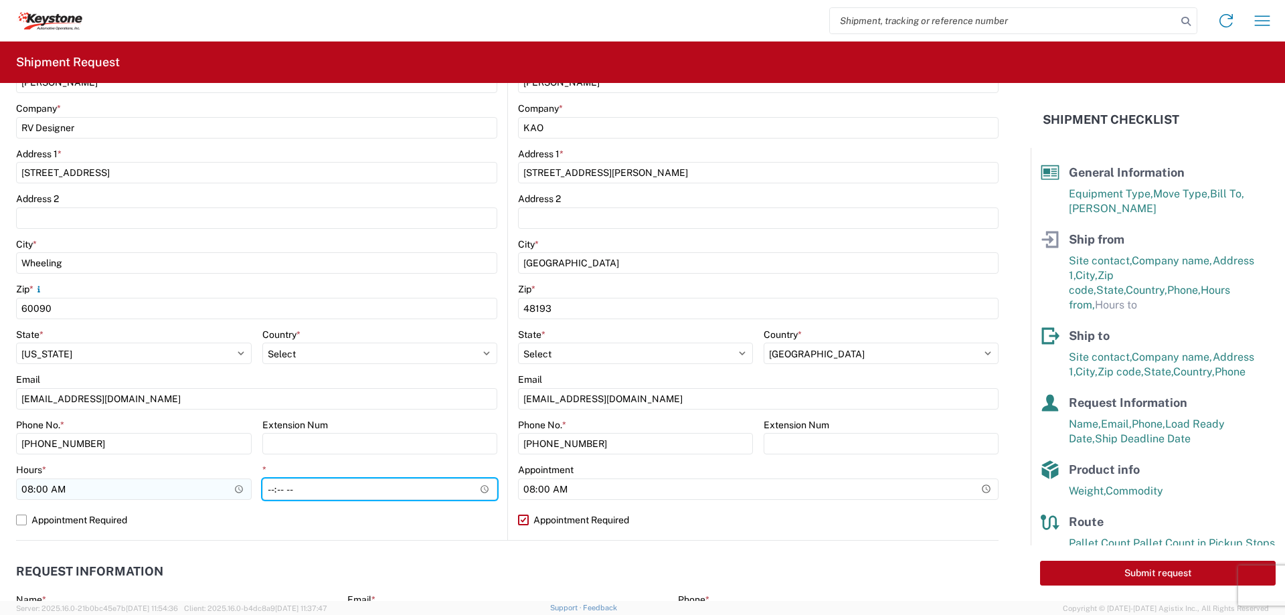
type input "04:30"
type input "16:30"
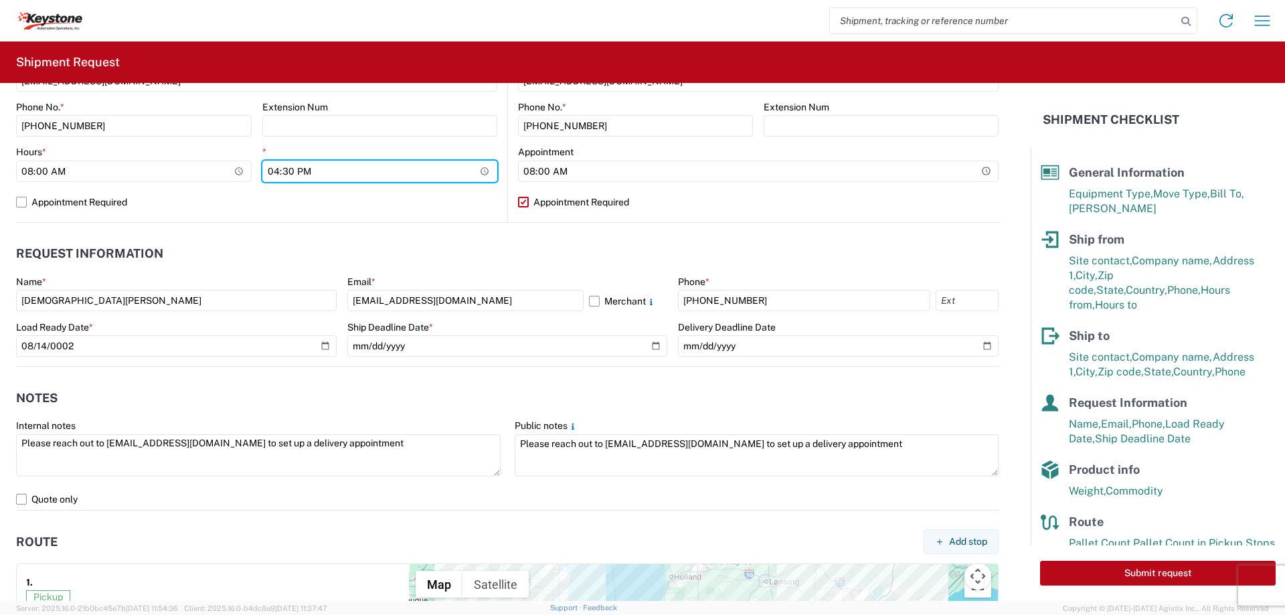
scroll to position [602, 0]
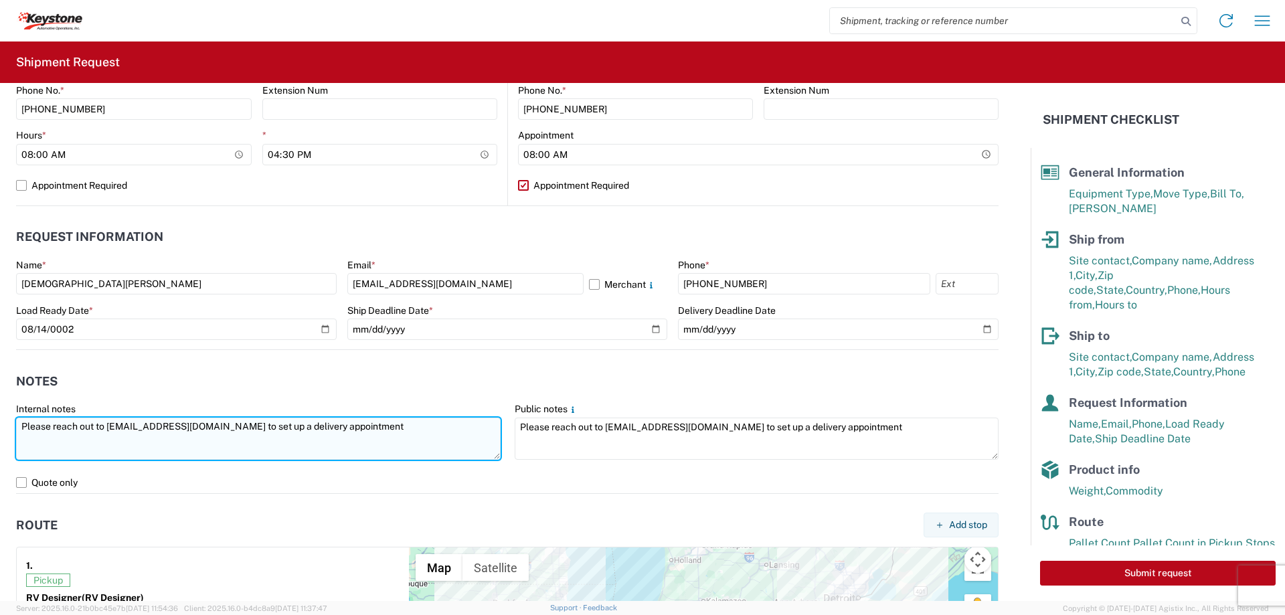
click at [456, 431] on textarea "Please reach out to [EMAIL_ADDRESS][DOMAIN_NAME] to set up a delivery appointme…" at bounding box center [258, 438] width 484 height 42
drag, startPoint x: 64, startPoint y: 449, endPoint x: 0, endPoint y: 440, distance: 64.9
click at [0, 440] on form "General Information Template PO# Equipment Type * Select 53’ Dry Van Flatbed Dr…" at bounding box center [515, 342] width 1030 height 518
click at [96, 442] on textarea "Please reach out to [EMAIL_ADDRESS][DOMAIN_NAME] to set up a delivery appointme…" at bounding box center [258, 438] width 484 height 42
drag, startPoint x: 76, startPoint y: 454, endPoint x: 9, endPoint y: 462, distance: 66.7
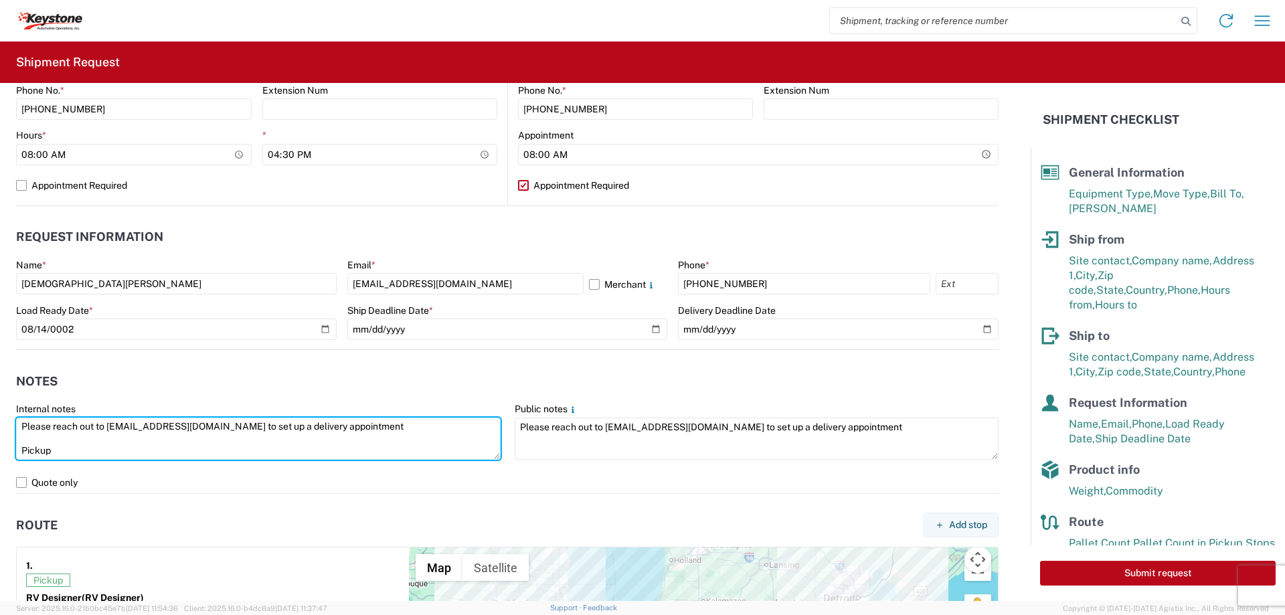
click at [9, 462] on agx-form-control-wrapper-v2 "Internal notes Please reach out to [EMAIL_ADDRESS][DOMAIN_NAME] to set up a del…" at bounding box center [258, 437] width 498 height 69
drag, startPoint x: 289, startPoint y: 454, endPoint x: -7, endPoint y: 406, distance: 299.6
click at [0, 406] on html "Home Shipment request Shipment tracking Shipment Request General Information Te…" at bounding box center [642, 307] width 1285 height 615
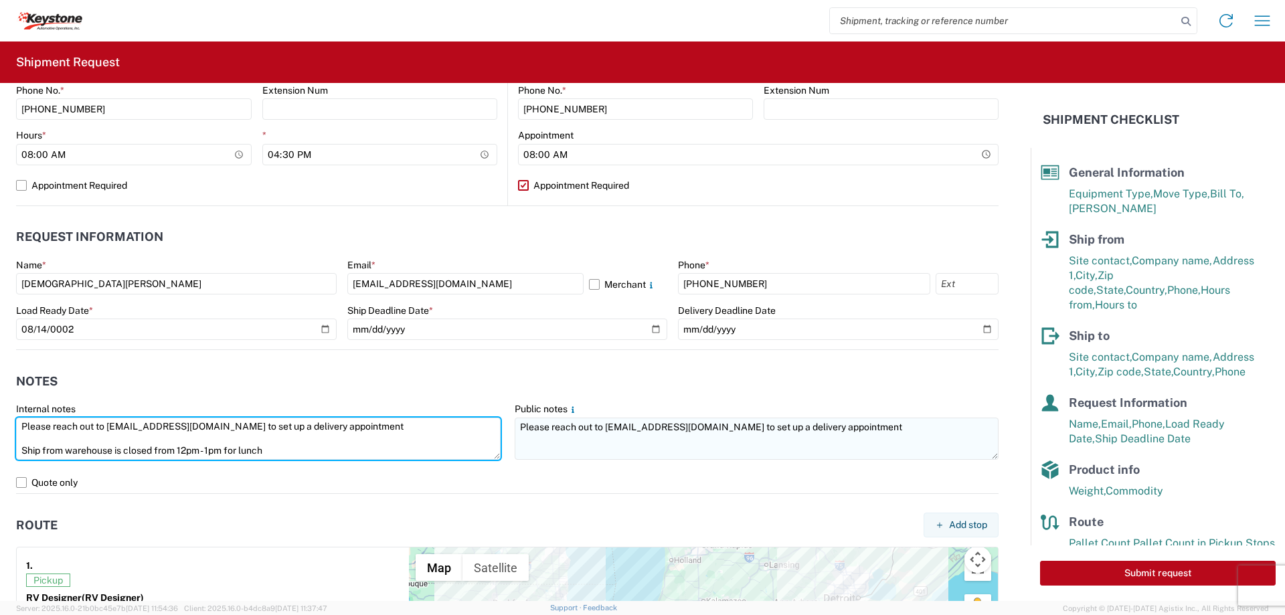
type textarea "Please reach out to [EMAIL_ADDRESS][DOMAIN_NAME] to set up a delivery appointme…"
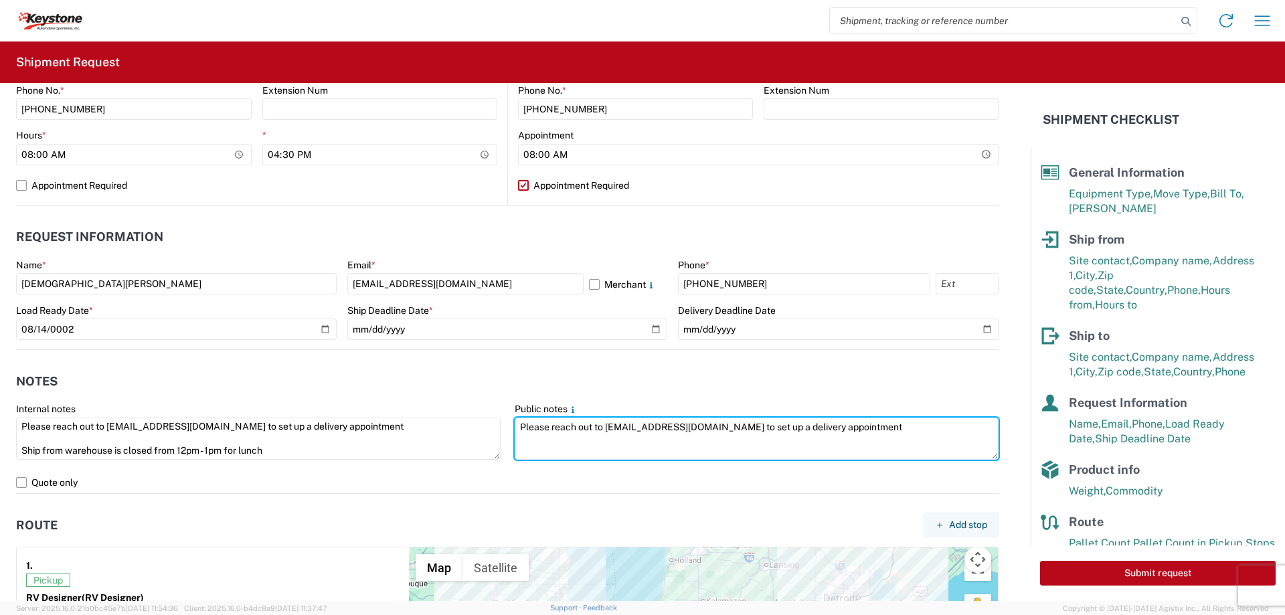
drag, startPoint x: 949, startPoint y: 449, endPoint x: 353, endPoint y: 373, distance: 601.5
click at [353, 373] on agx-form-section "Notes Internal notes Please reach out to [EMAIL_ADDRESS][DOMAIN_NAME] to set up…" at bounding box center [507, 429] width 982 height 127
paste textarea "Ship from warehouse is closed from 12pm - 1pm for lunch"
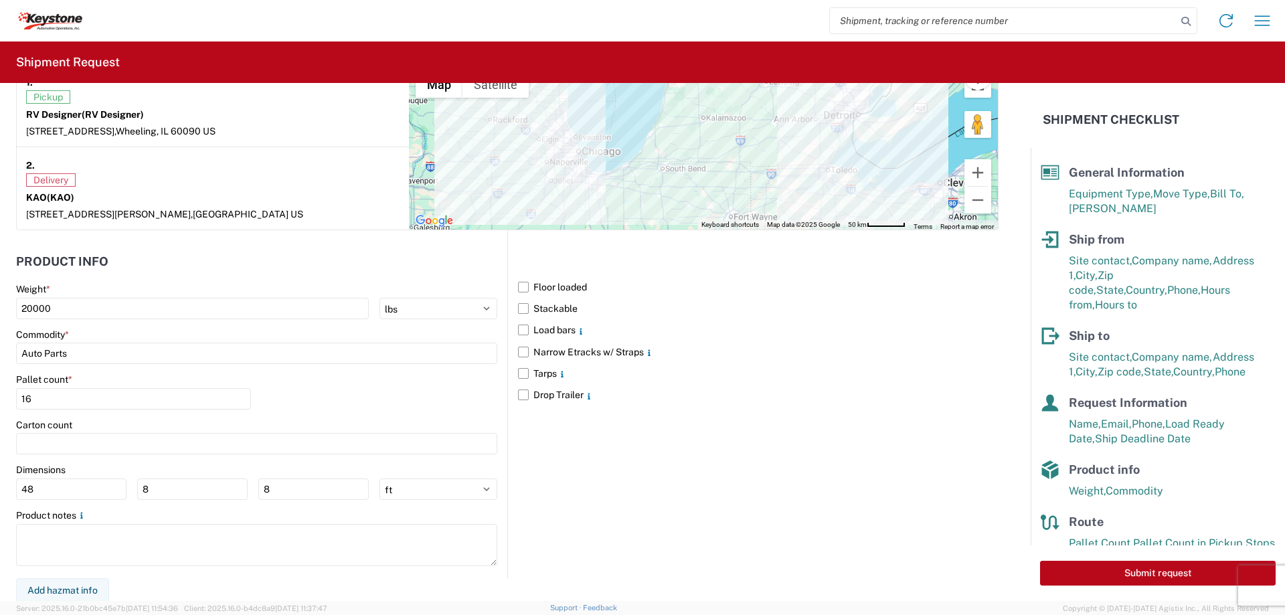
scroll to position [1087, 0]
type textarea "Please reach out to [EMAIL_ADDRESS][DOMAIN_NAME] to set up a delivery appointme…"
click at [1070, 570] on button "Submit request" at bounding box center [1158, 573] width 236 height 25
select select "US"
